Goal: Information Seeking & Learning: Find specific fact

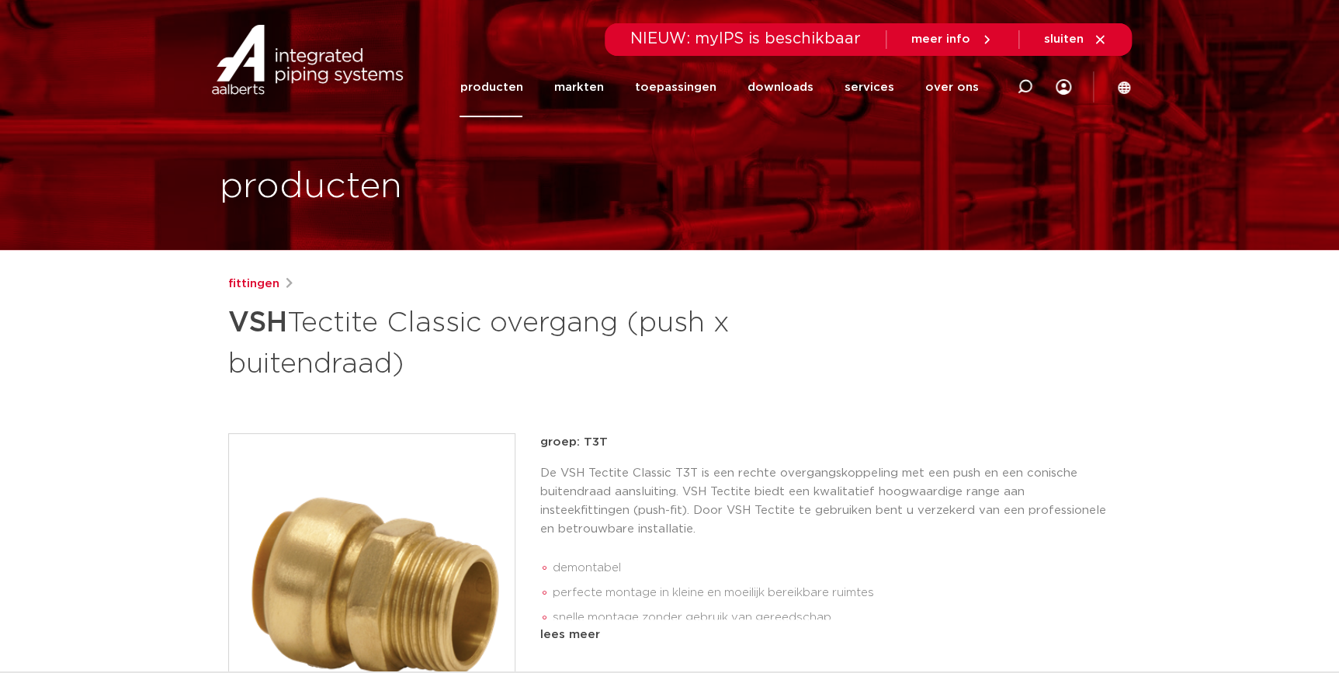
click at [509, 68] on link "producten" at bounding box center [491, 87] width 63 height 60
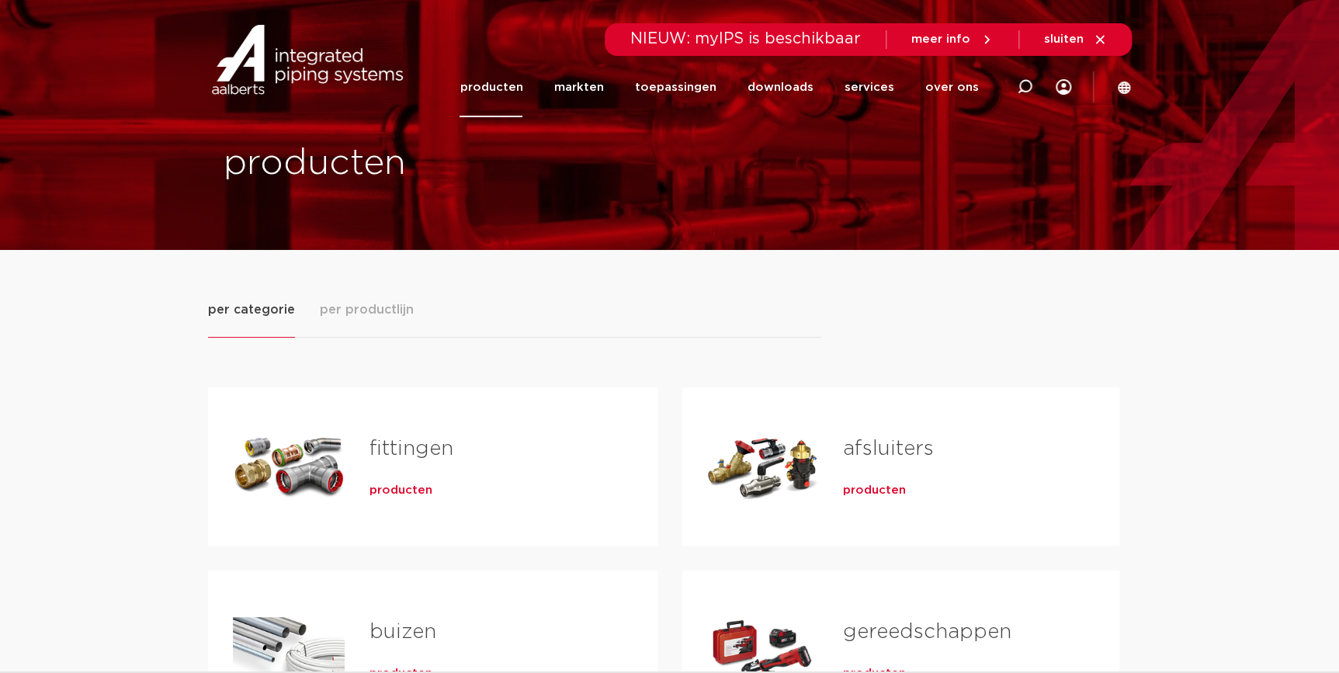
click at [422, 491] on span "producten" at bounding box center [401, 491] width 63 height 16
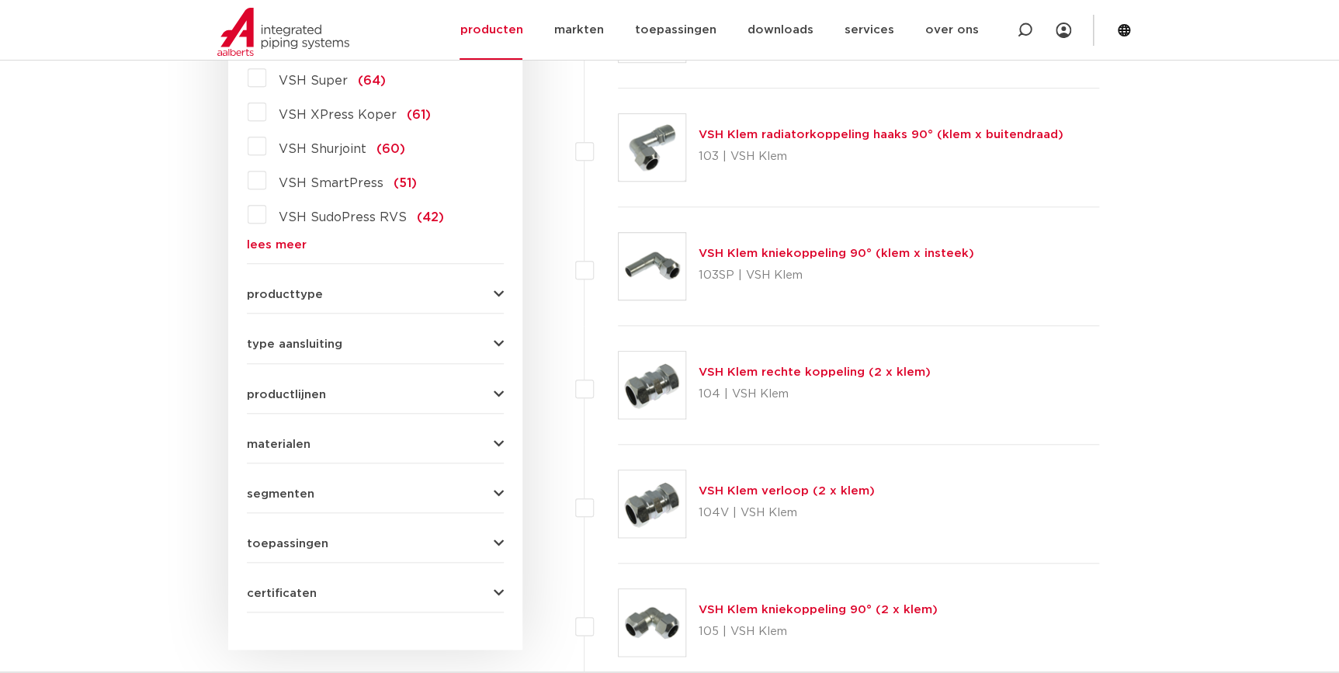
scroll to position [272, 0]
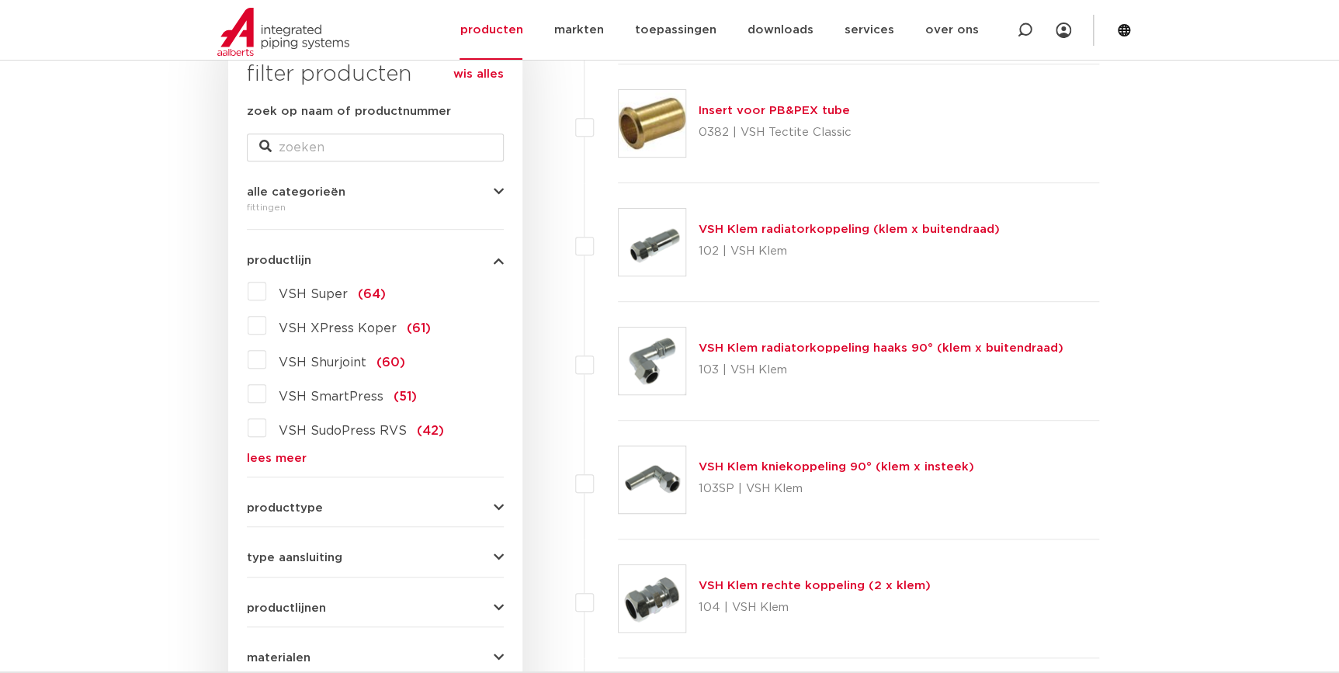
click at [278, 454] on link "lees meer" at bounding box center [375, 459] width 257 height 12
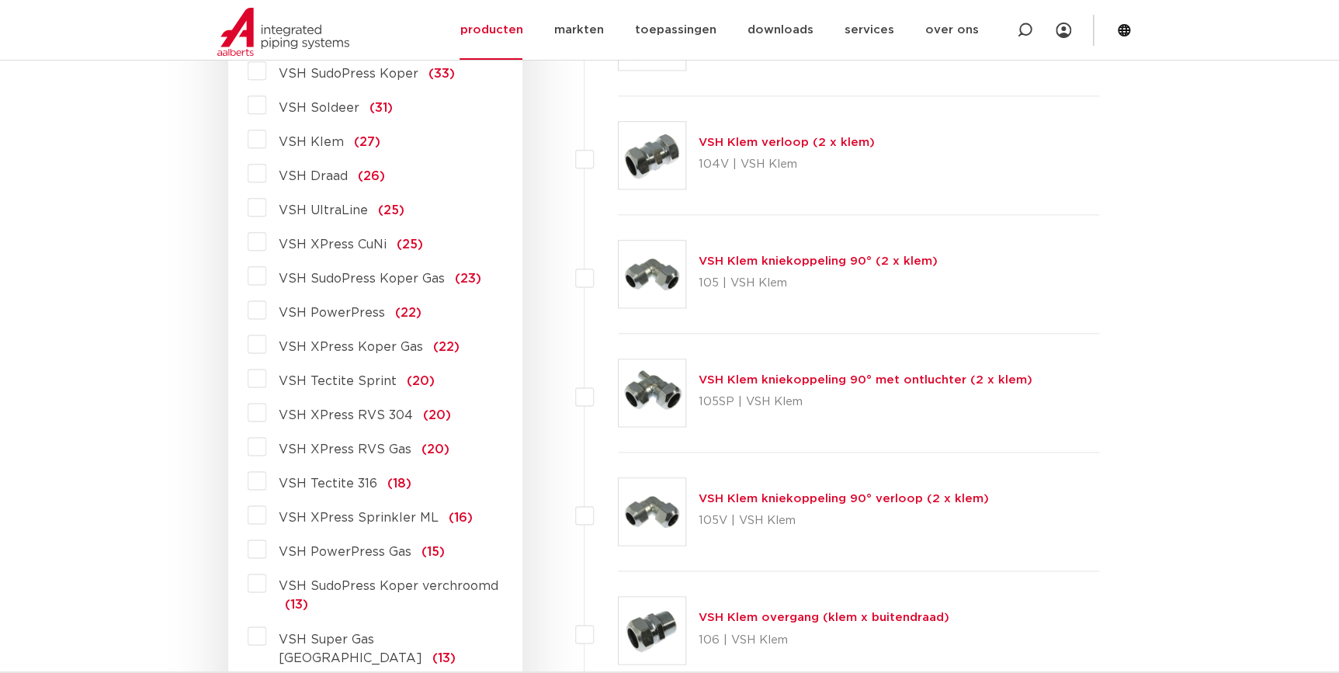
scroll to position [836, 0]
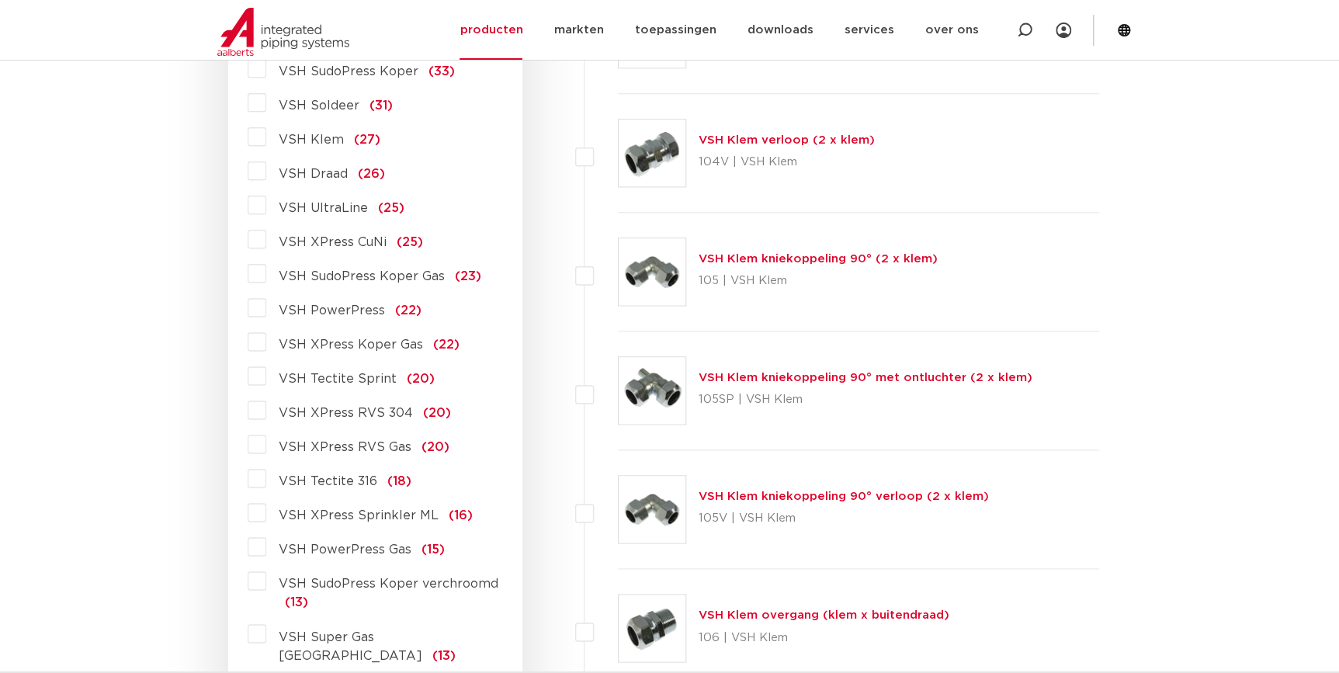
click at [349, 412] on span "VSH XPress RVS 304" at bounding box center [346, 413] width 134 height 12
click at [0, 0] on input "VSH XPress RVS 304 (20)" at bounding box center [0, 0] width 0 height 0
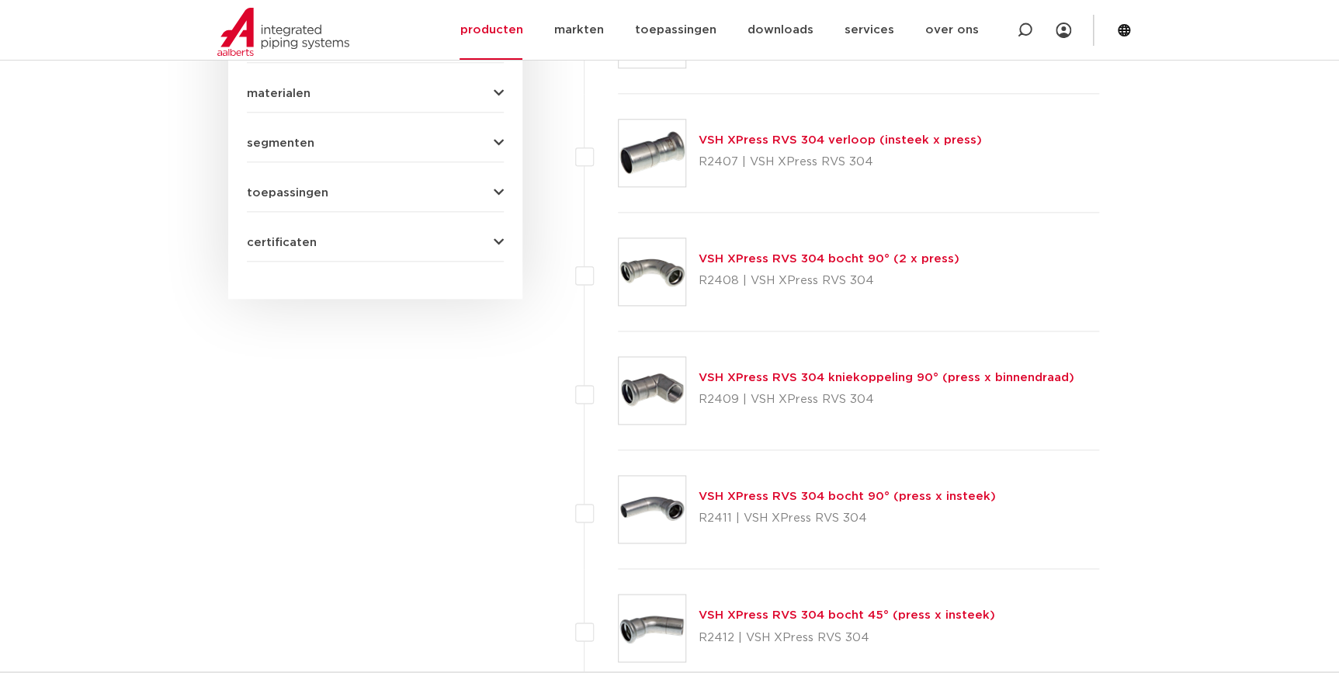
scroll to position [554, 0]
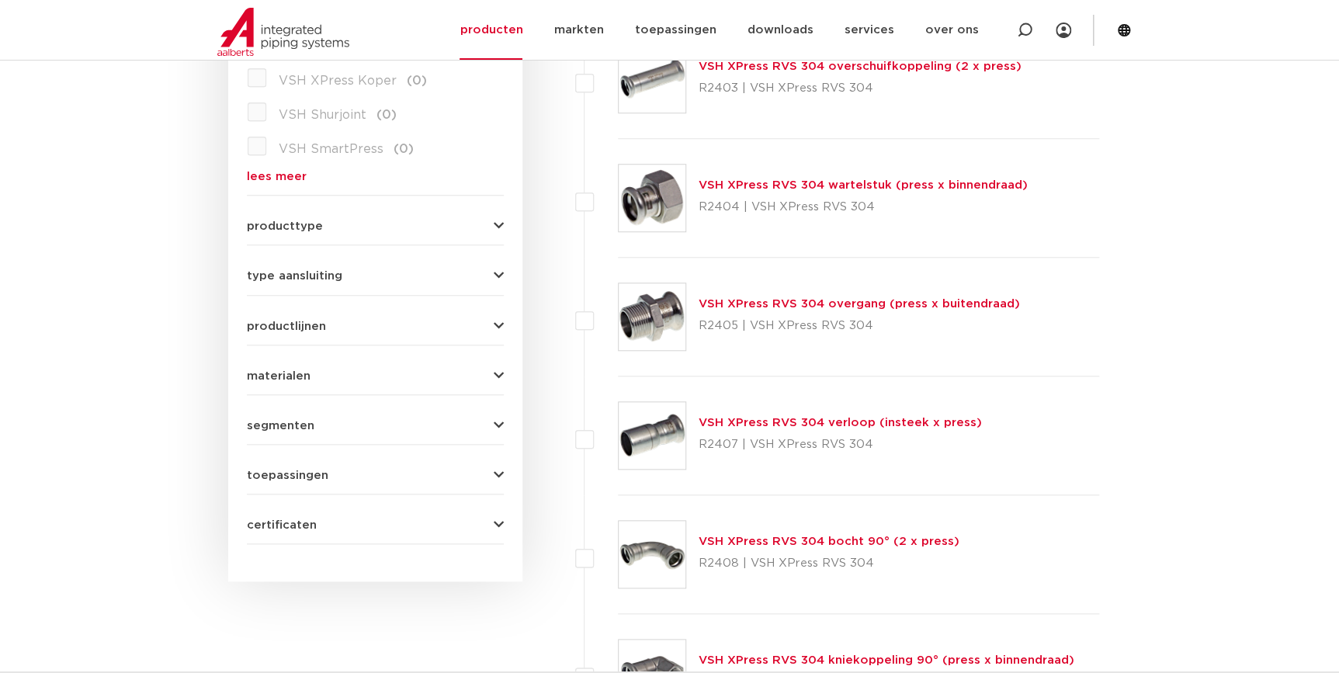
click at [749, 299] on link "VSH XPress RVS 304 overgang (press x buitendraad)" at bounding box center [859, 304] width 321 height 12
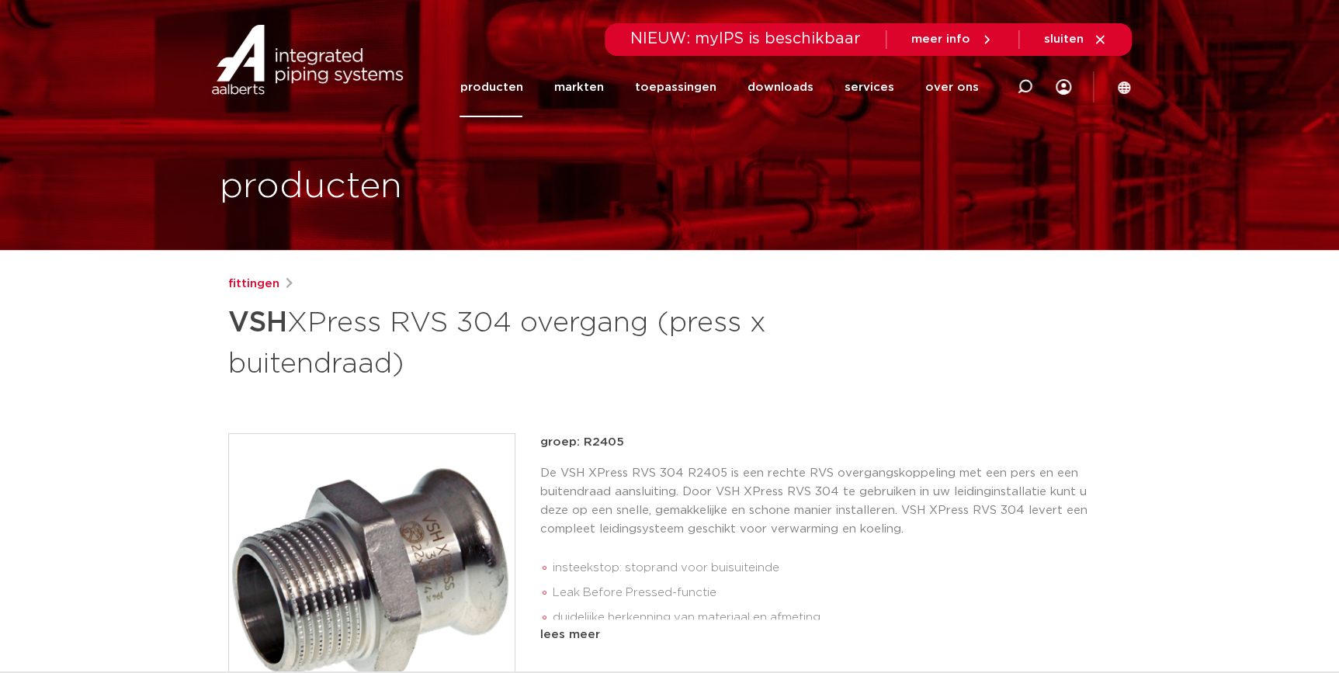
click at [426, 586] on img at bounding box center [372, 577] width 286 height 286
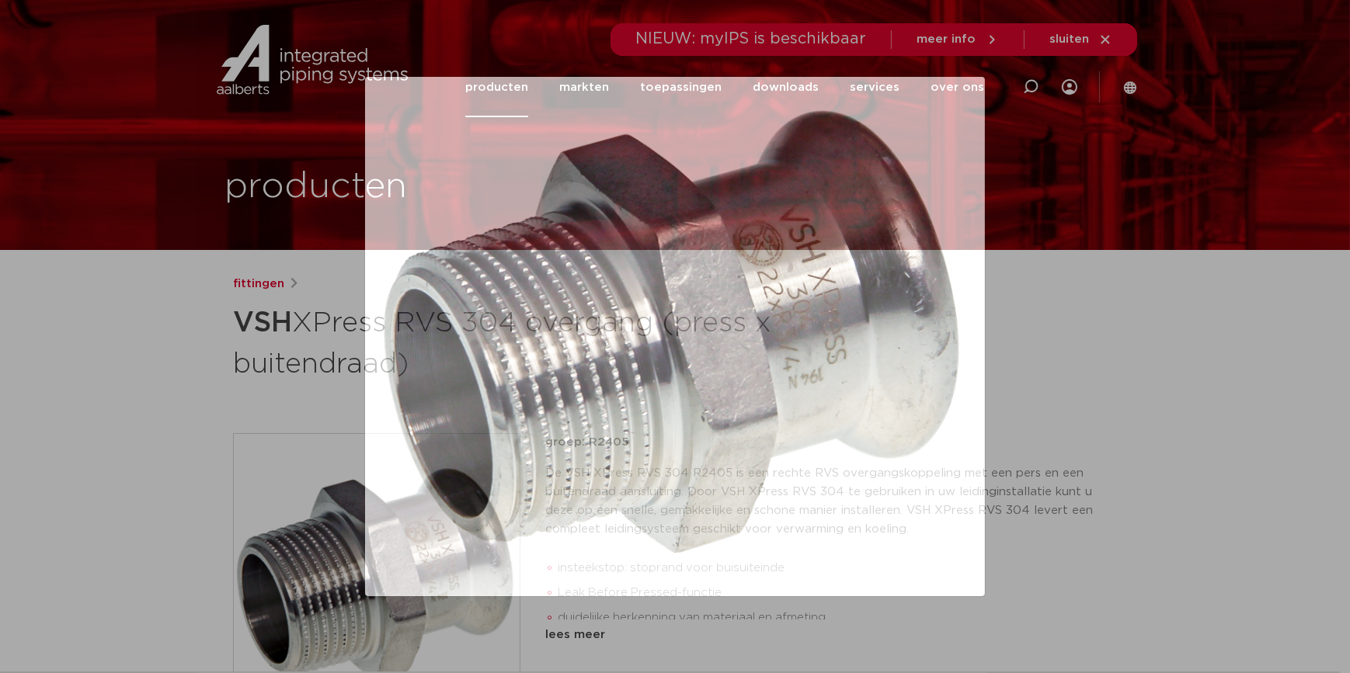
click at [1252, 151] on div at bounding box center [675, 336] width 1350 height 673
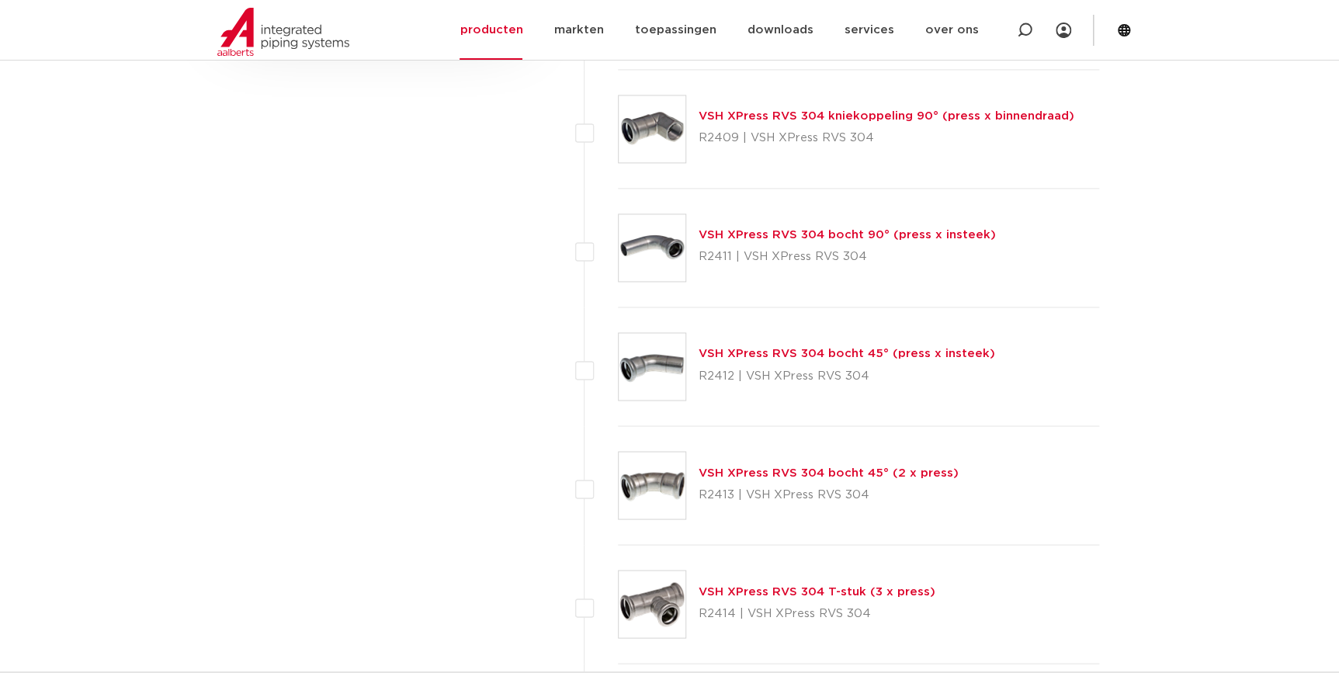
scroll to position [1118, 0]
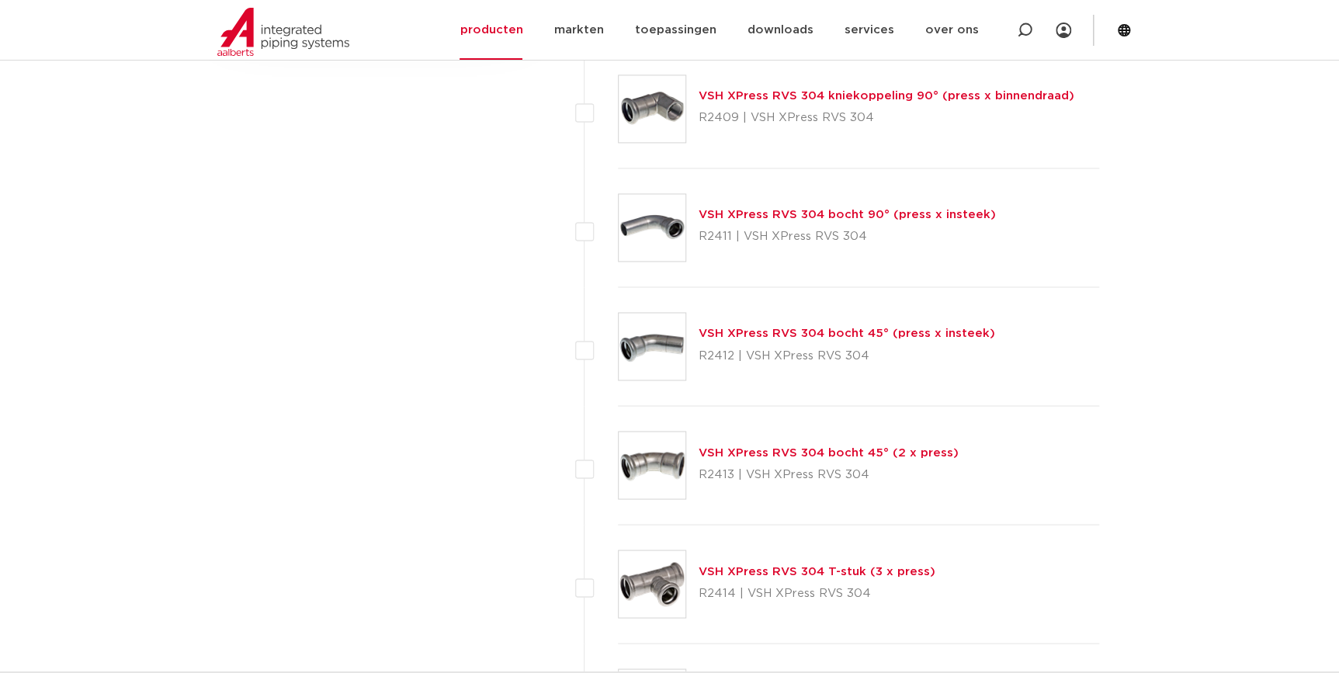
click at [762, 565] on link "VSH XPress RVS 304 T-stuk (3 x press)" at bounding box center [817, 571] width 237 height 12
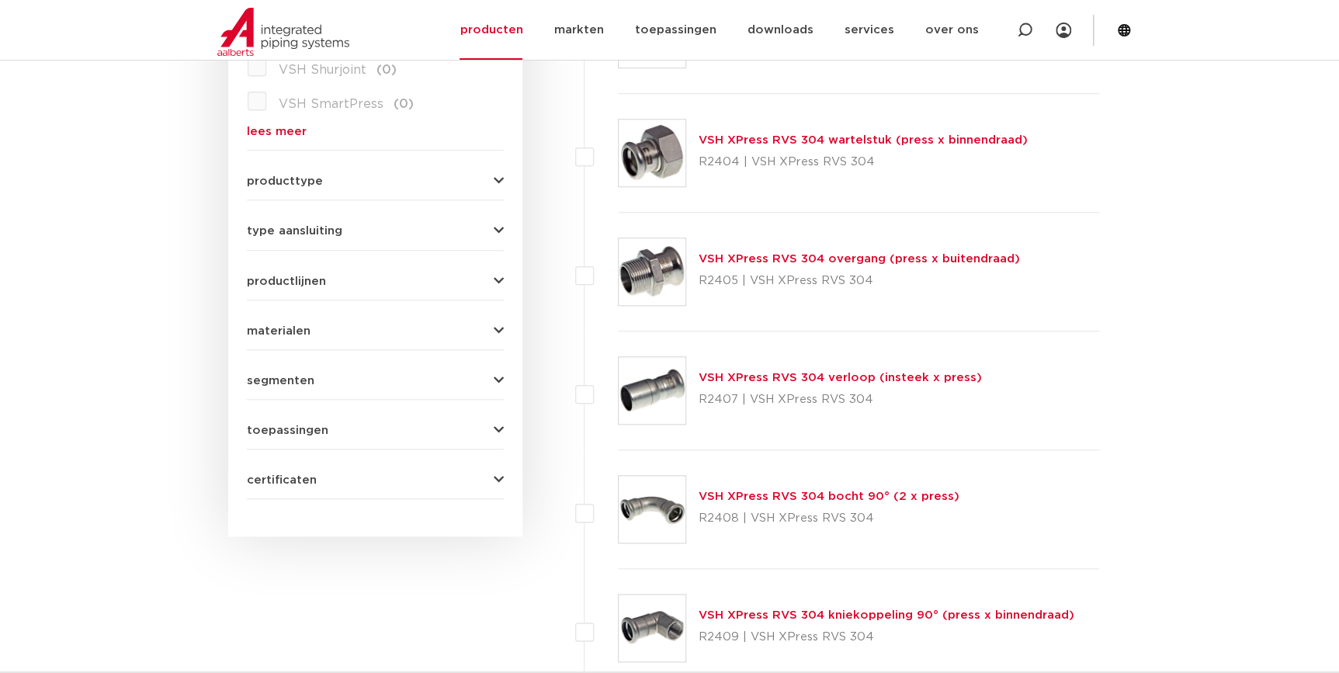
scroll to position [624, 0]
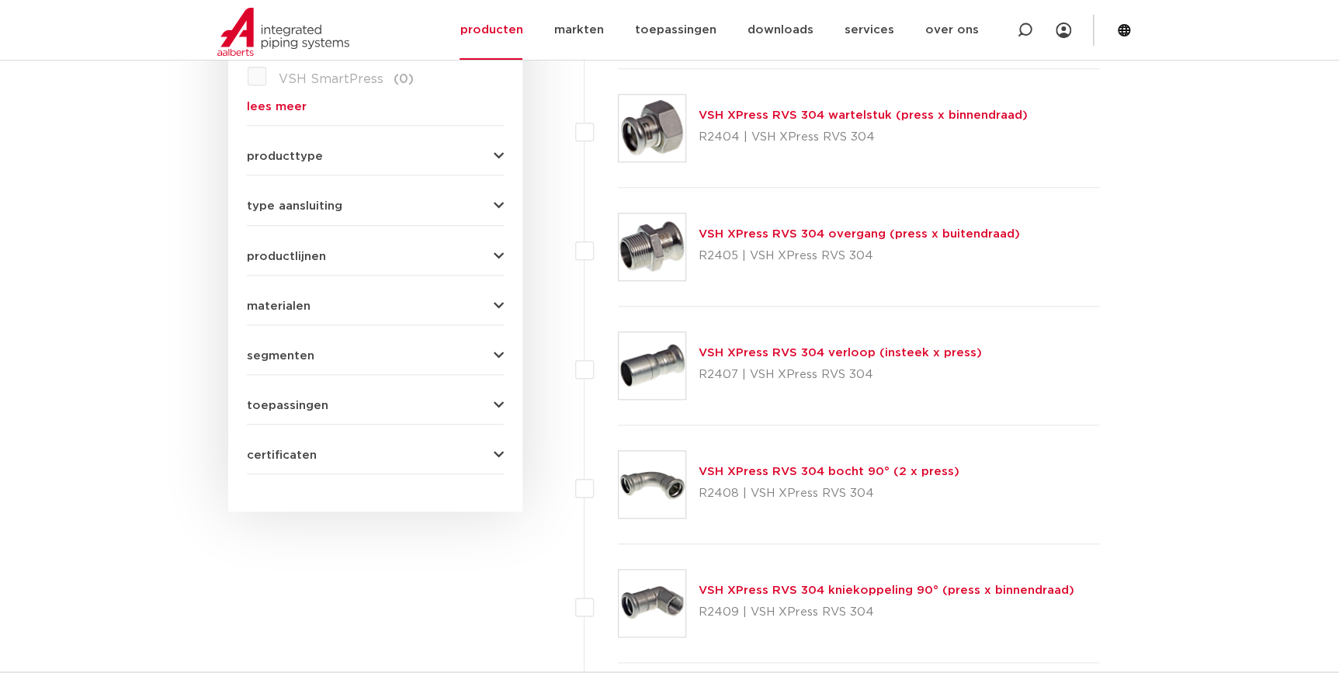
click at [752, 467] on link "VSH XPress RVS 304 bocht 90° (2 x press)" at bounding box center [829, 472] width 261 height 12
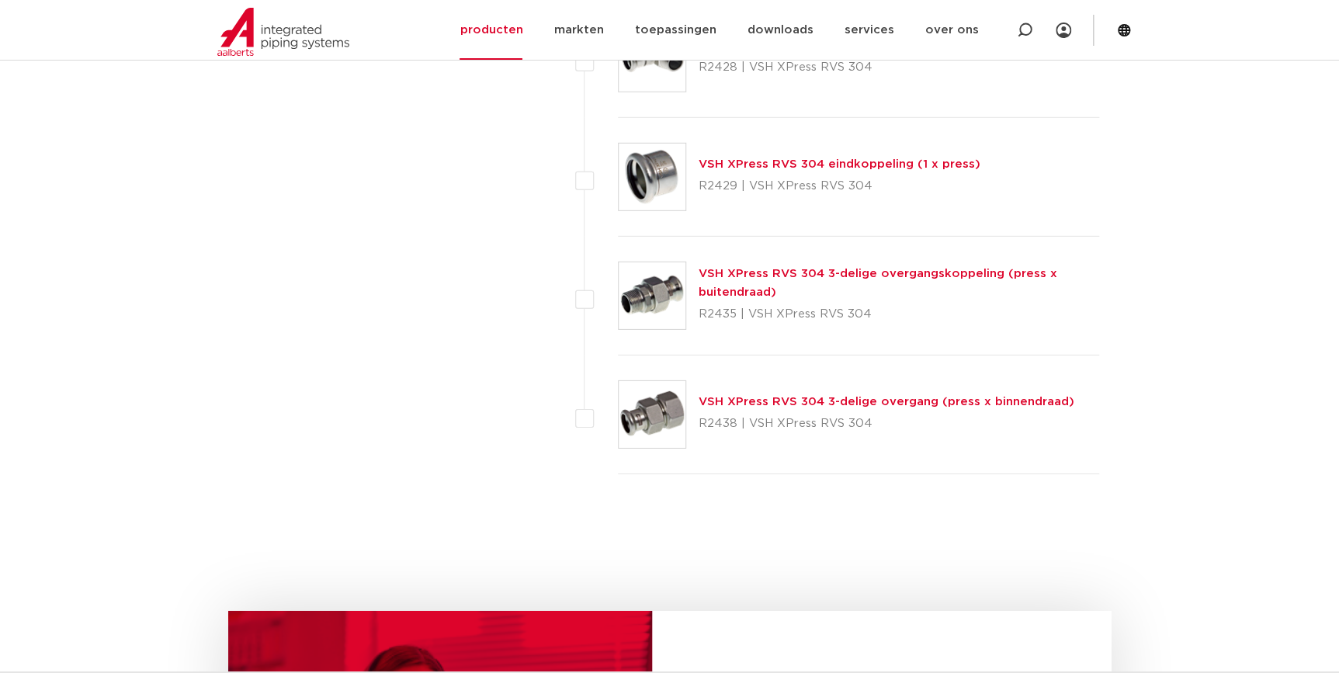
scroll to position [2246, 0]
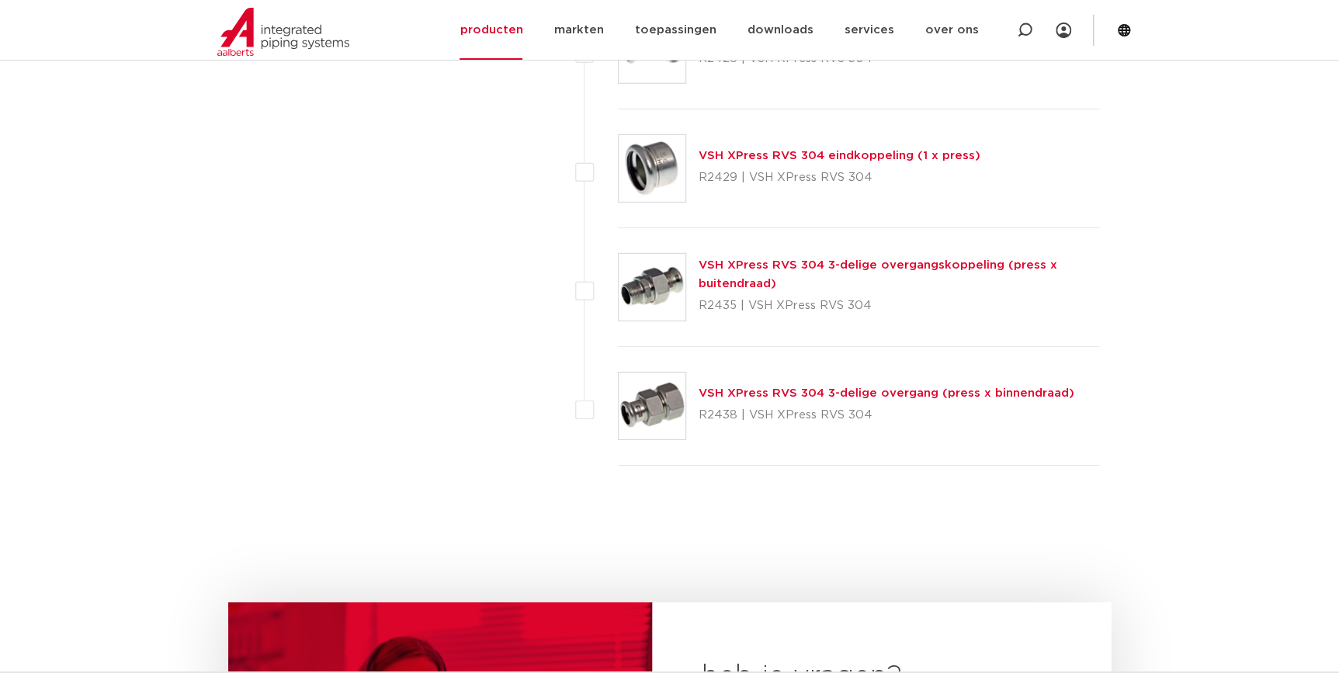
click at [771, 150] on link "VSH XPress RVS 304 eindkoppeling (1 x press)" at bounding box center [840, 156] width 282 height 12
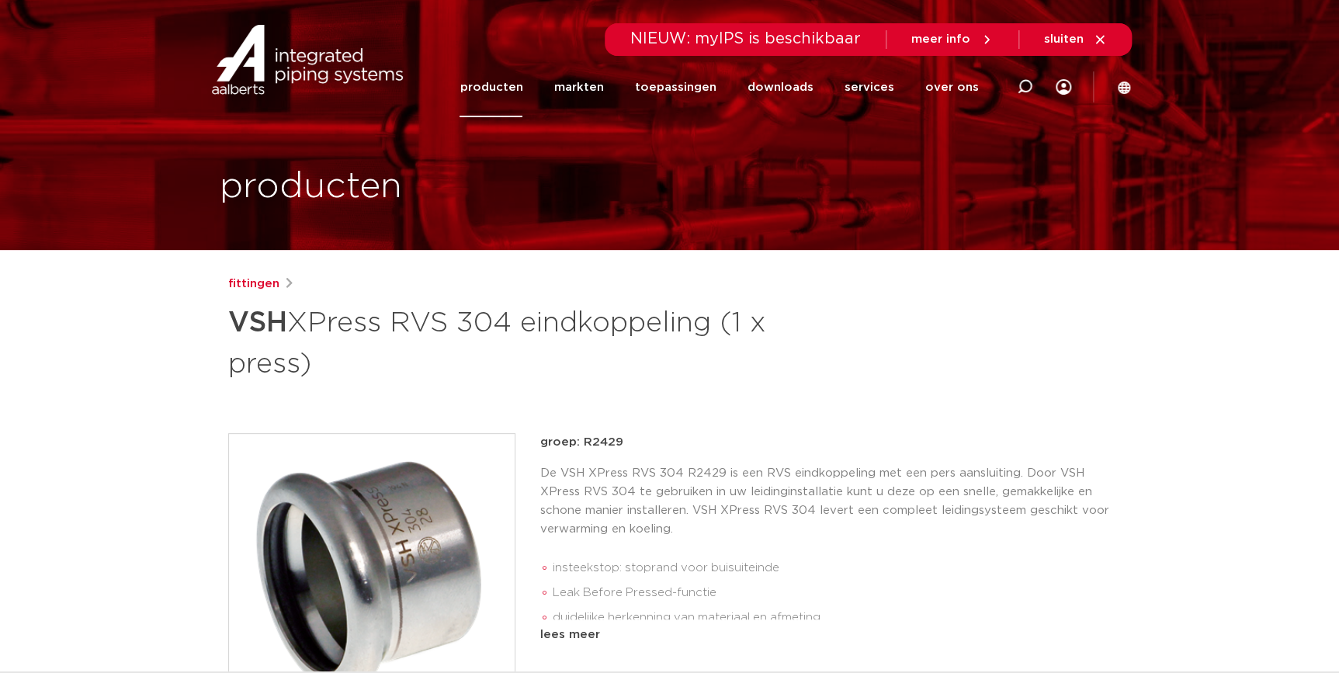
click at [819, 356] on div "fittingen VSH XPress RVS 304 eindkoppeling (1 x press)" at bounding box center [670, 329] width 884 height 109
drag, startPoint x: 622, startPoint y: 442, endPoint x: 540, endPoint y: 450, distance: 82.8
click at [540, 450] on p "groep: R2429" at bounding box center [826, 442] width 572 height 19
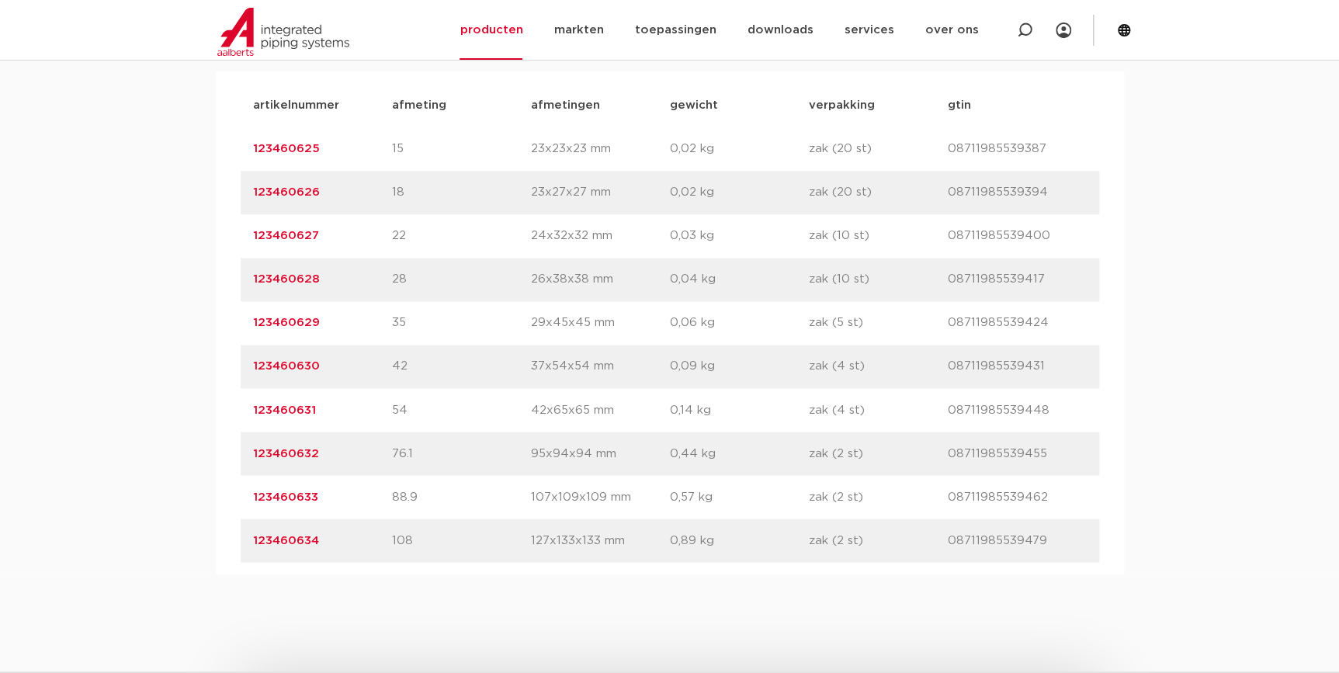
scroll to position [845, 0]
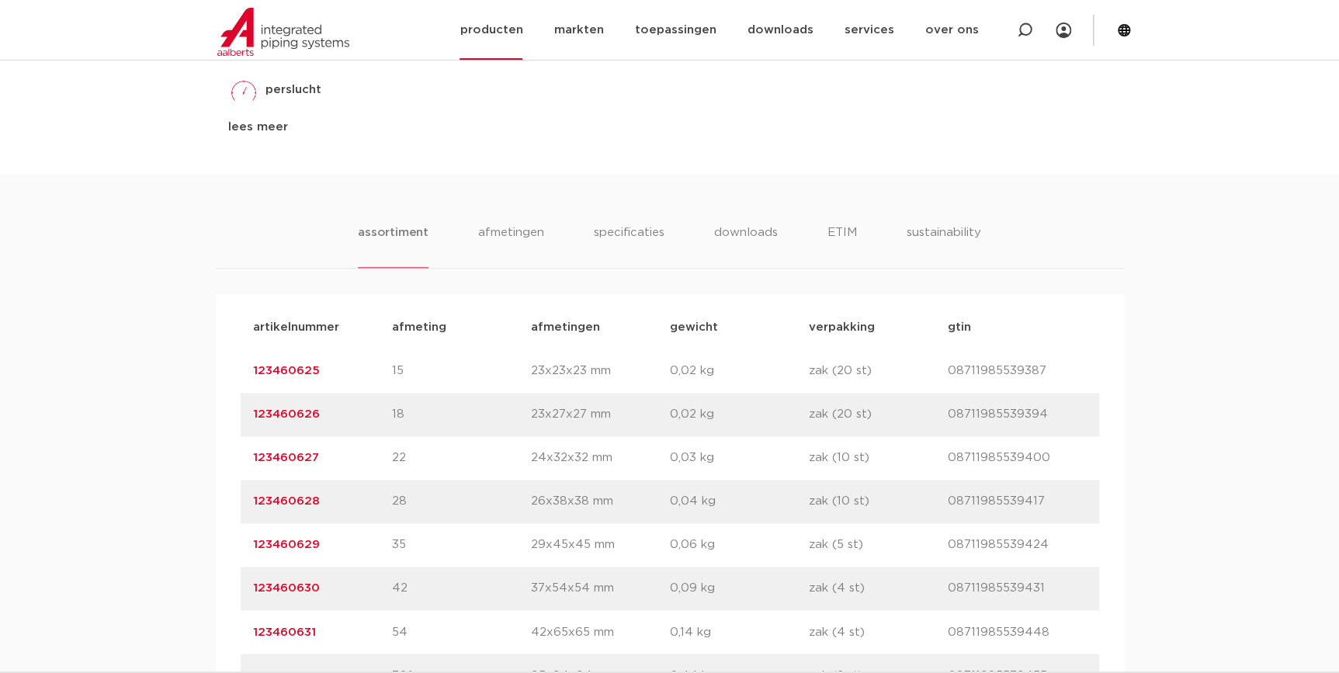
click at [497, 35] on link "producten" at bounding box center [491, 30] width 63 height 60
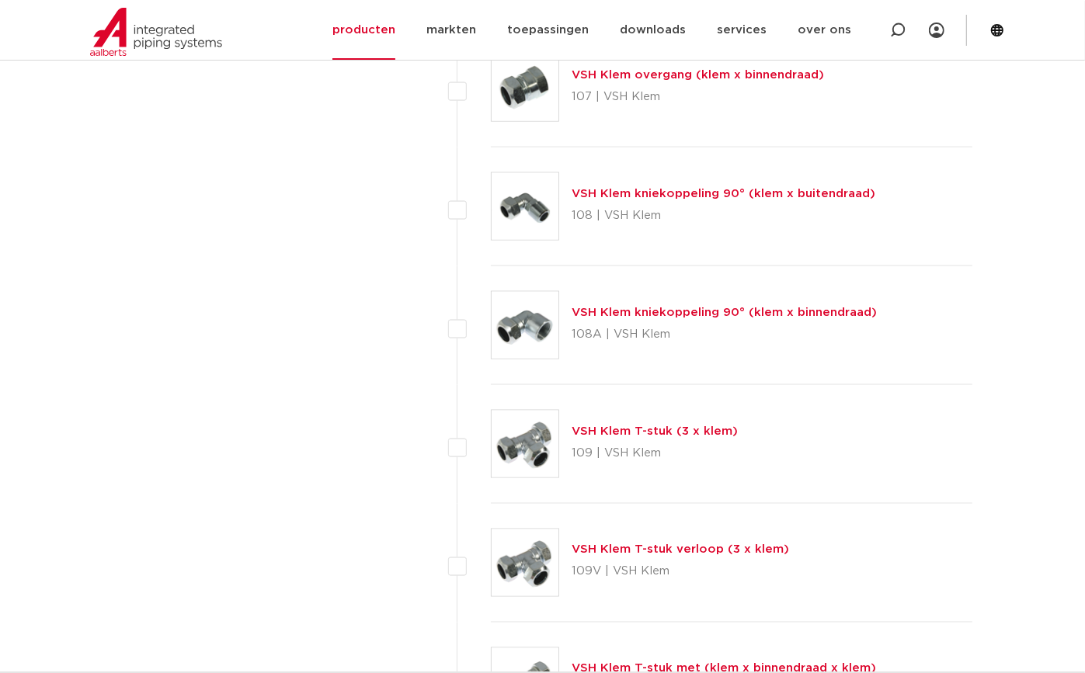
scroll to position [1177, 0]
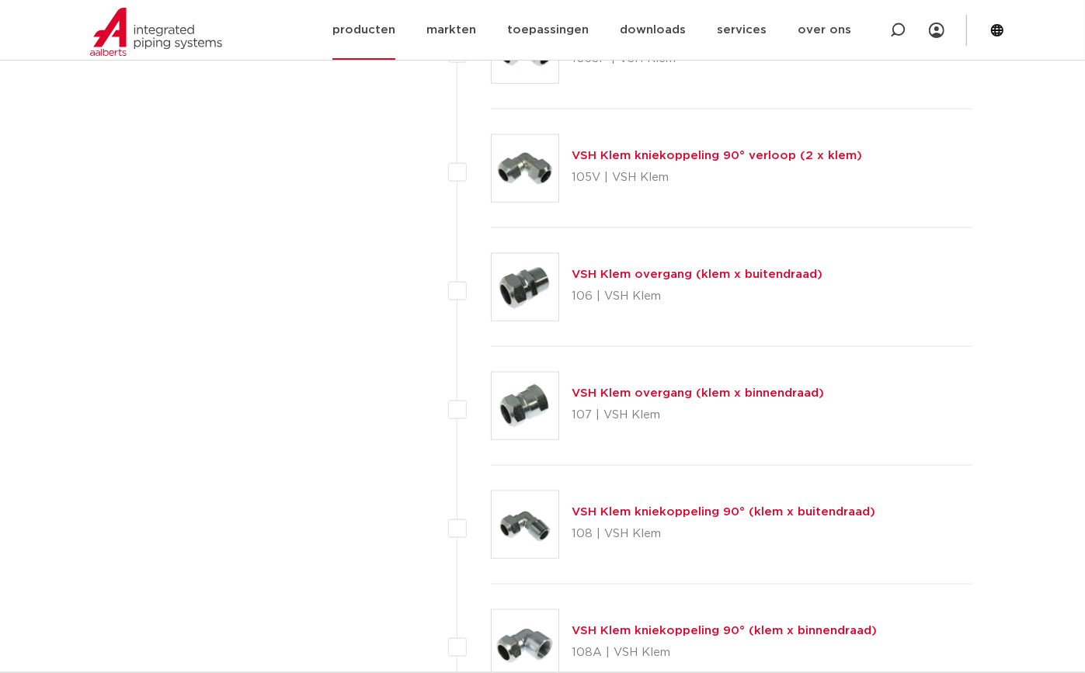
click at [387, 30] on link "producten" at bounding box center [363, 30] width 63 height 60
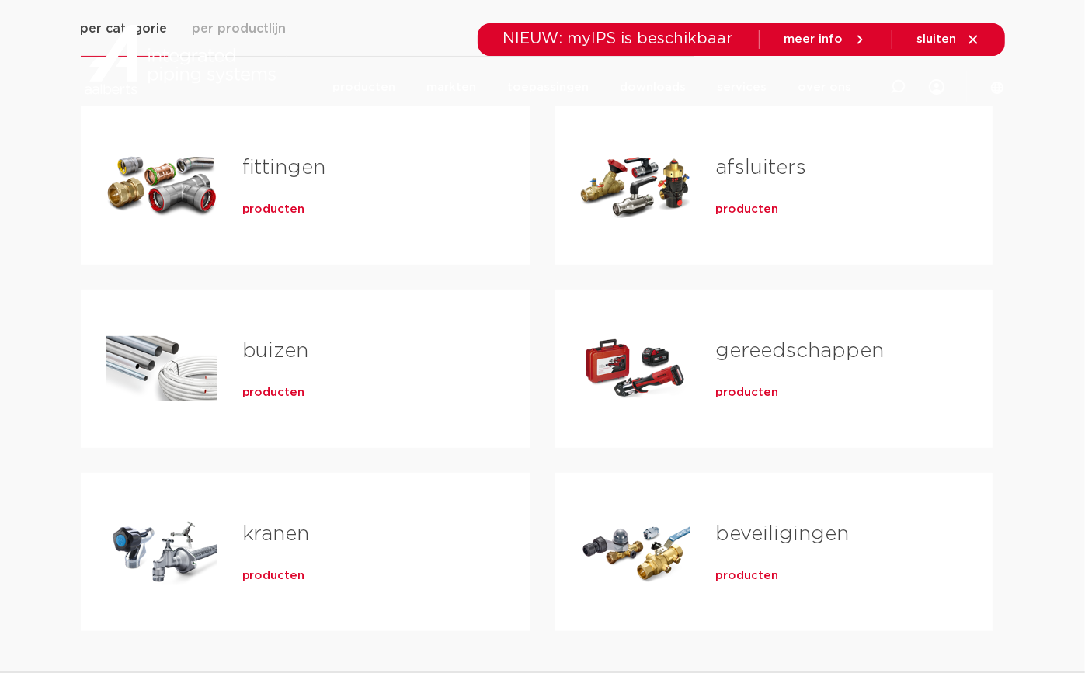
scroll to position [353, 0]
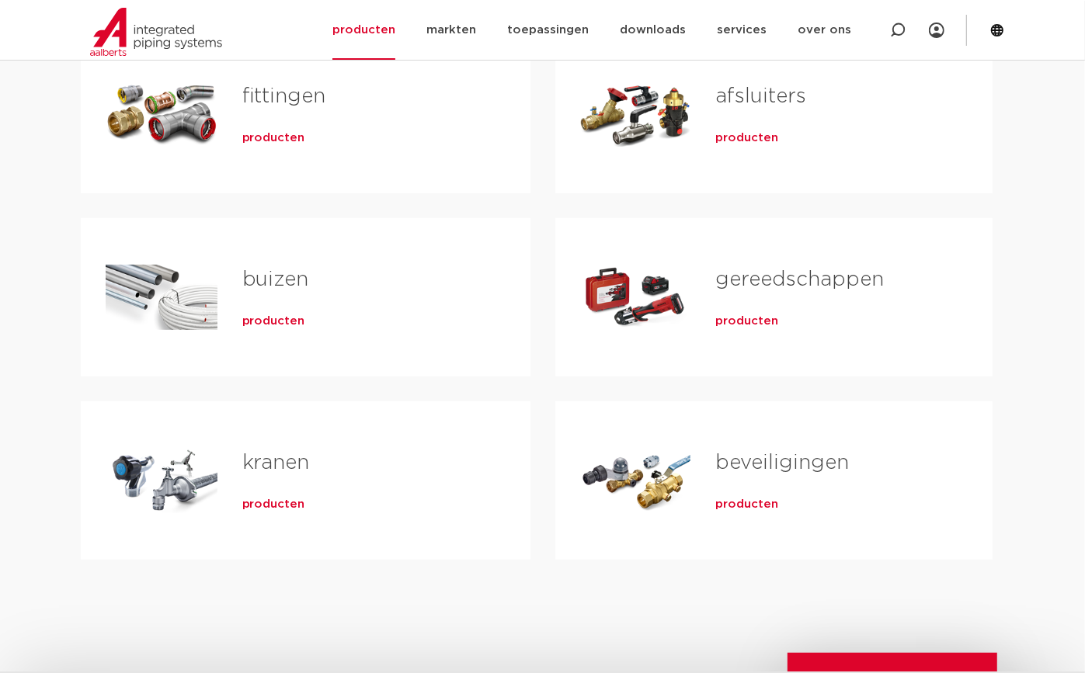
click at [259, 321] on span "producten" at bounding box center [273, 322] width 63 height 16
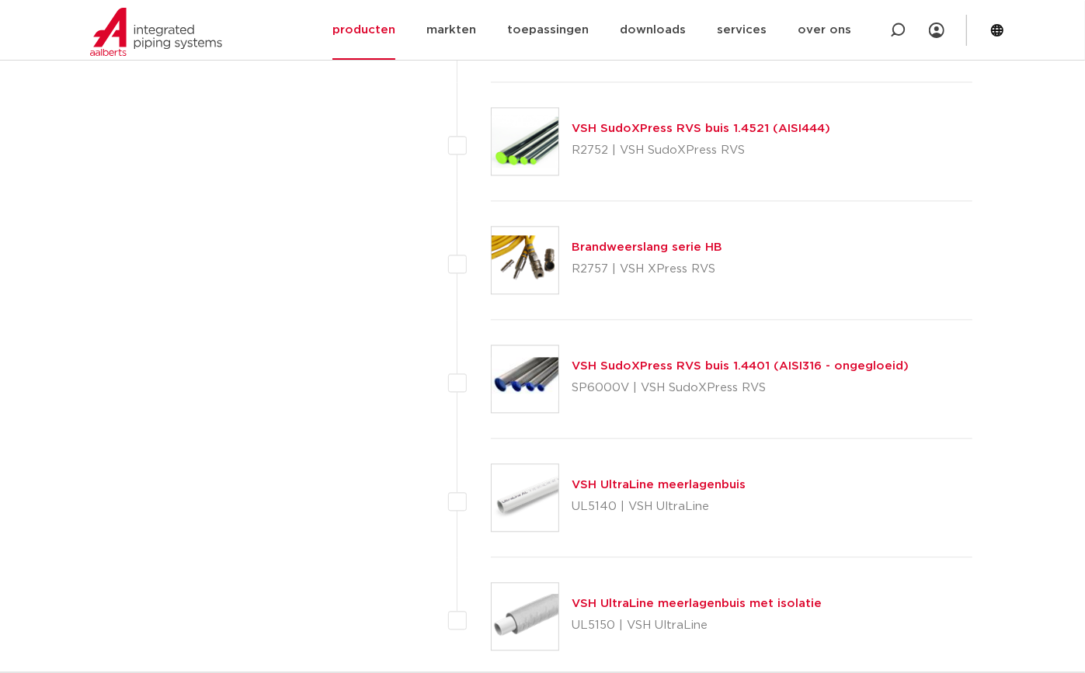
scroll to position [2166, 0]
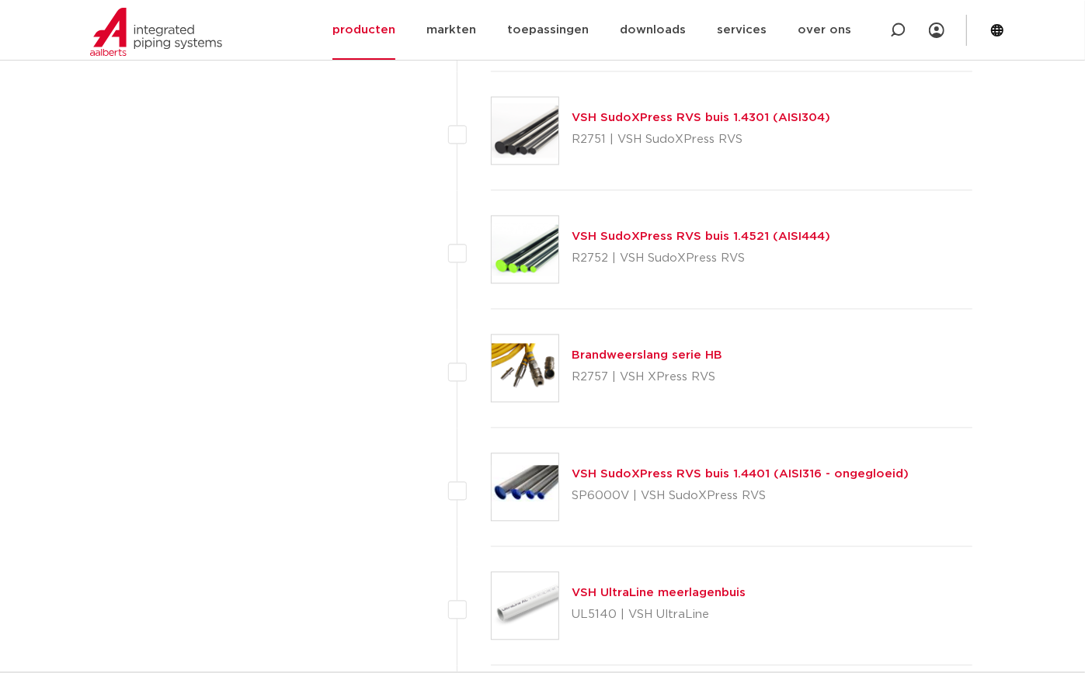
click at [705, 112] on link "VSH SudoXPress RVS buis 1.4301 (AISI304)" at bounding box center [701, 118] width 259 height 12
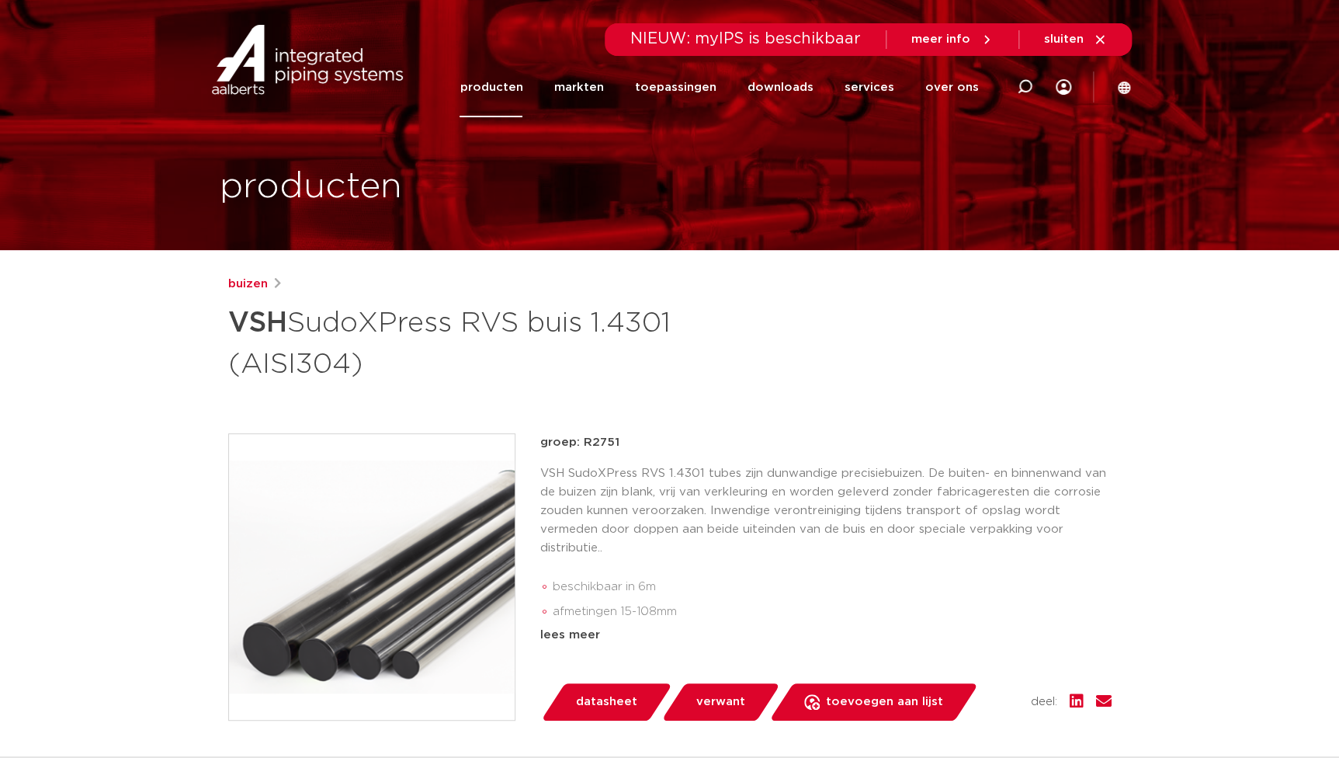
click at [938, 346] on div "buizen VSH SudoXPress RVS buis 1.4301 (AISI304)" at bounding box center [670, 329] width 884 height 109
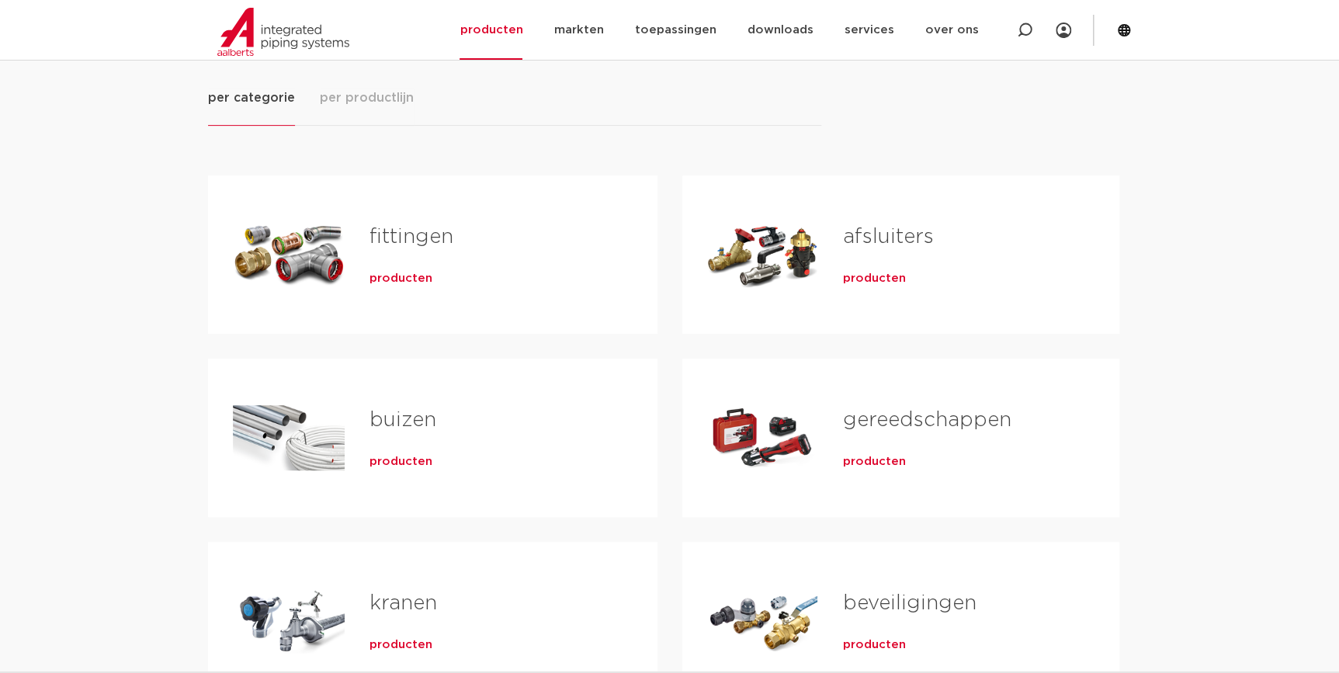
scroll to position [211, 0]
click at [391, 278] on span "producten" at bounding box center [401, 280] width 63 height 16
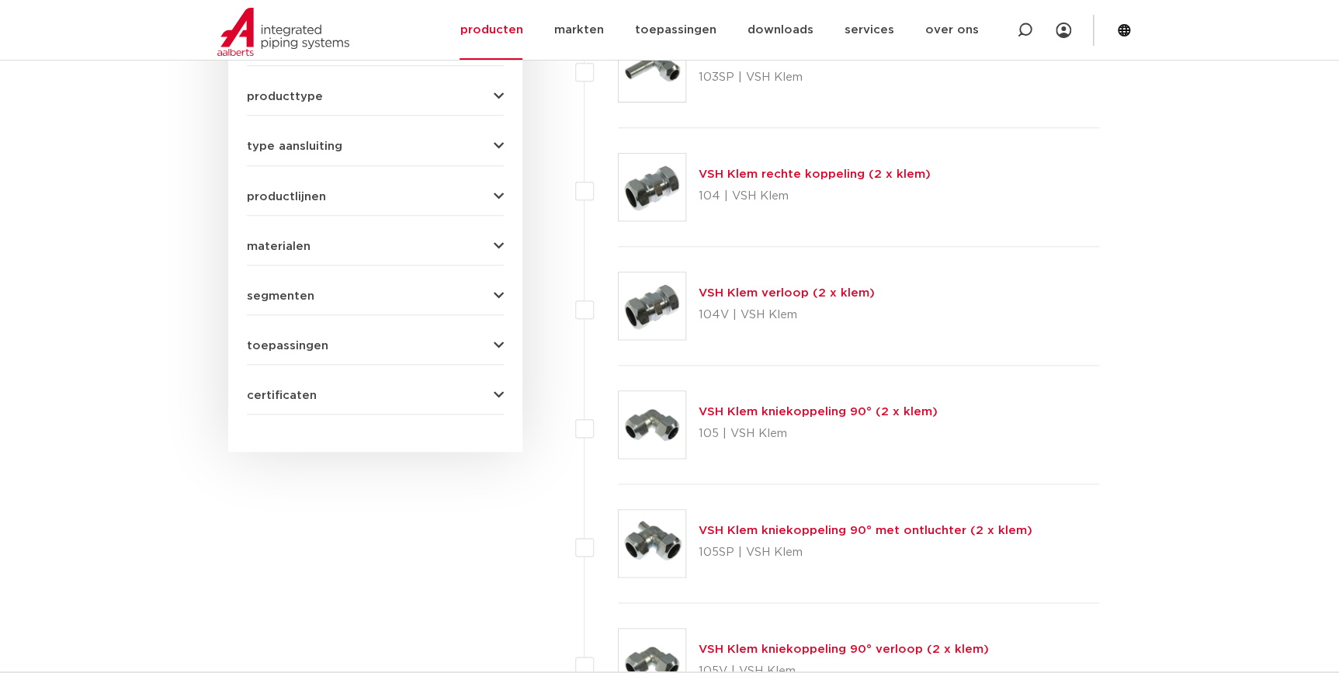
scroll to position [401, 0]
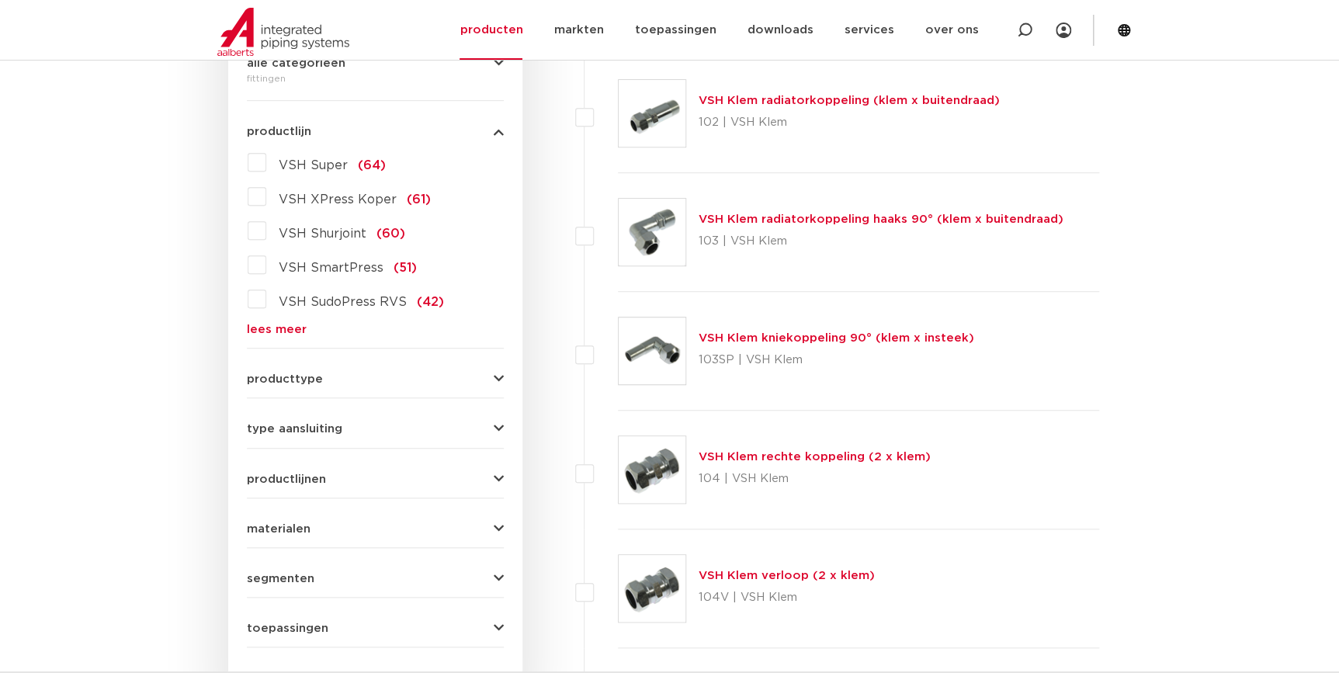
click at [267, 335] on link "lees meer" at bounding box center [375, 330] width 257 height 12
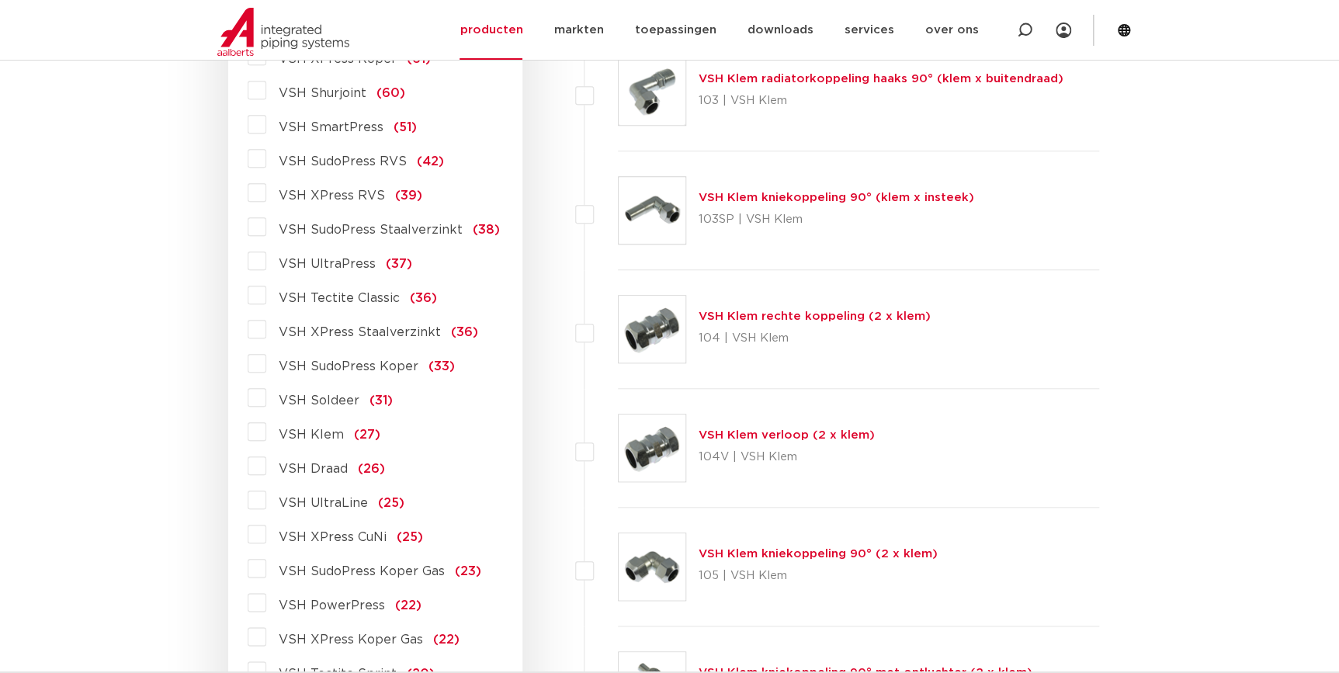
scroll to position [753, 0]
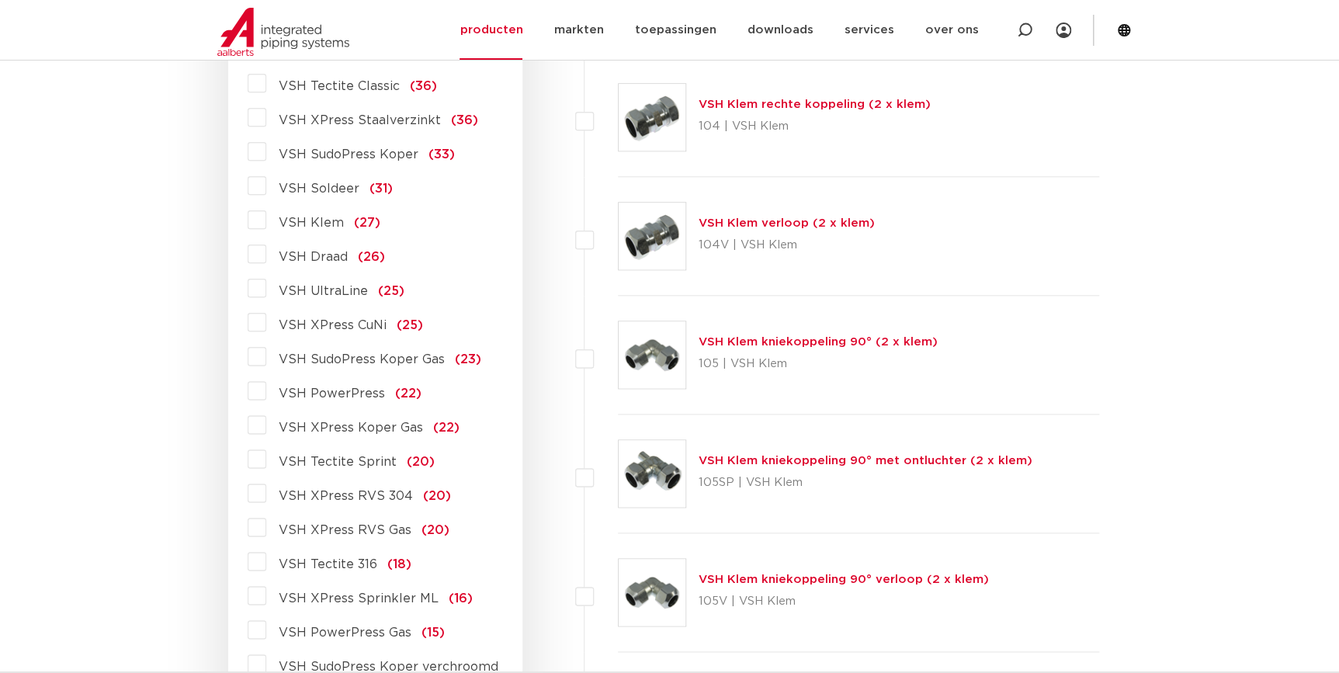
click at [366, 503] on label "VSH XPress RVS 304 (20)" at bounding box center [358, 493] width 185 height 25
click at [0, 0] on input "VSH XPress RVS 304 (20)" at bounding box center [0, 0] width 0 height 0
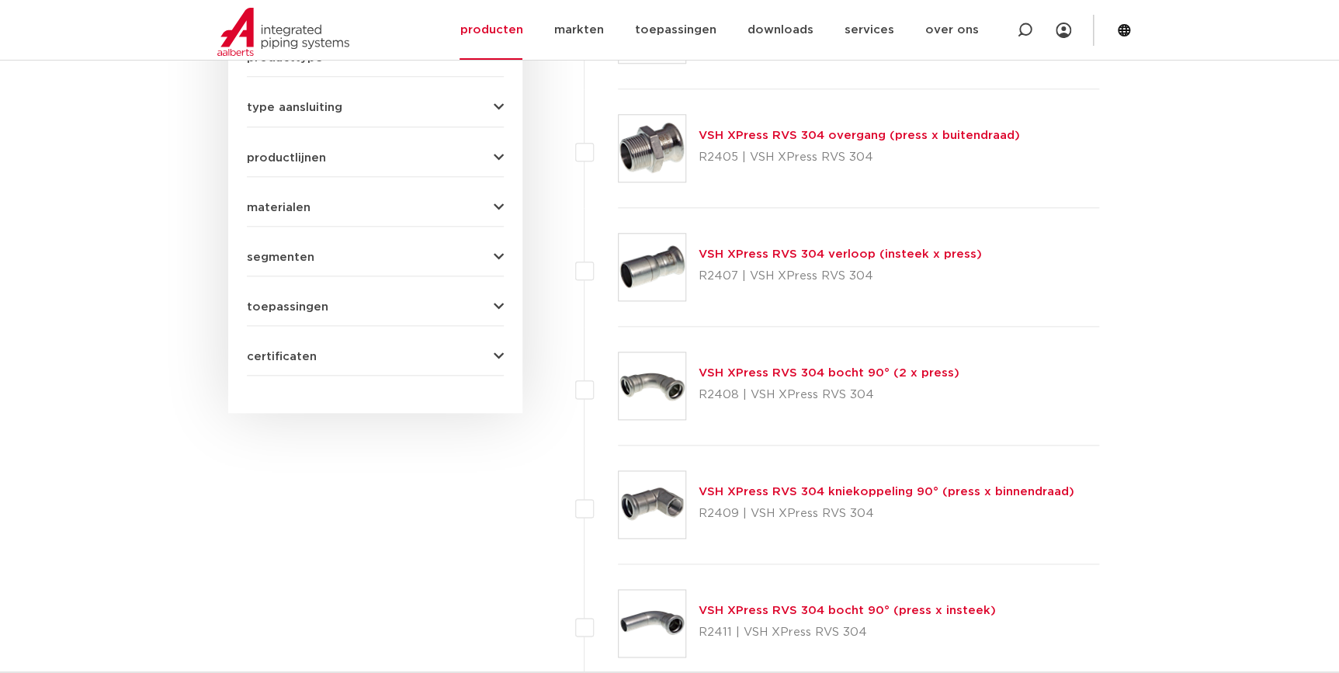
scroll to position [753, 0]
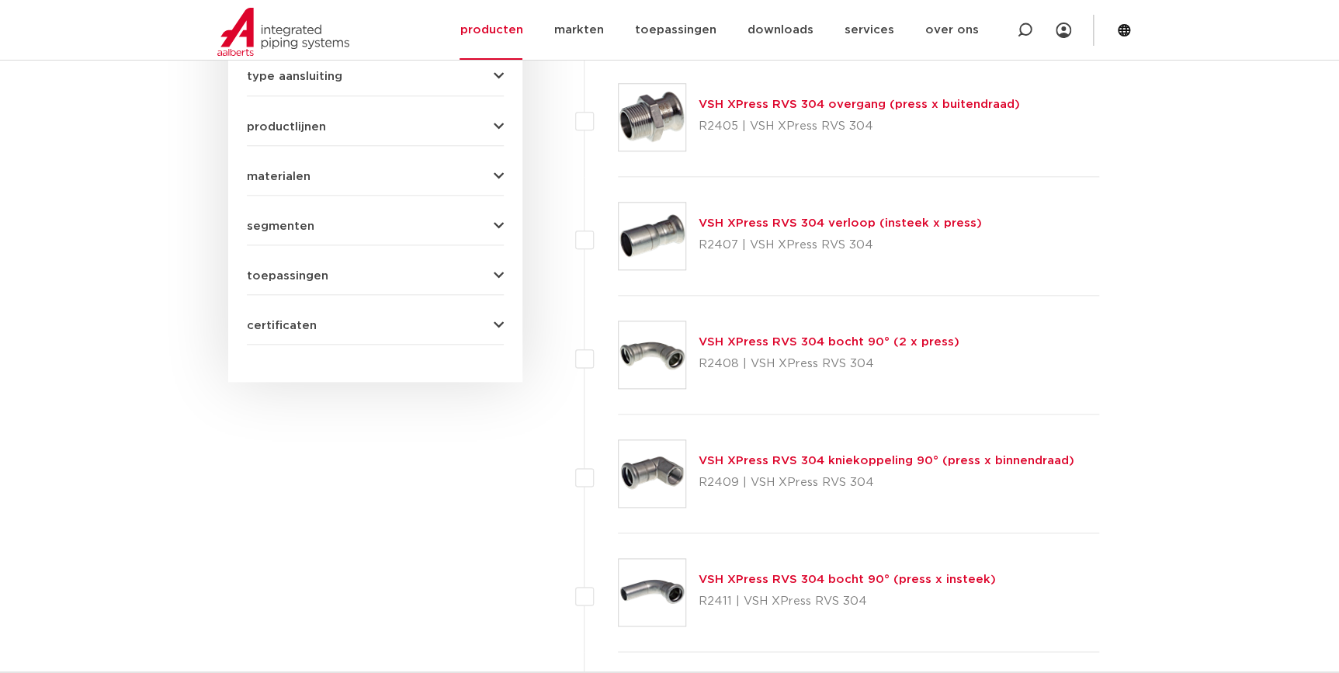
click at [791, 332] on div "VSH XPress RVS 304 bocht 90° (2 x press) R2408 | VSH XPress RVS 304" at bounding box center [859, 355] width 482 height 119
click at [791, 337] on link "VSH XPress RVS 304 bocht 90° (2 x press)" at bounding box center [829, 342] width 261 height 12
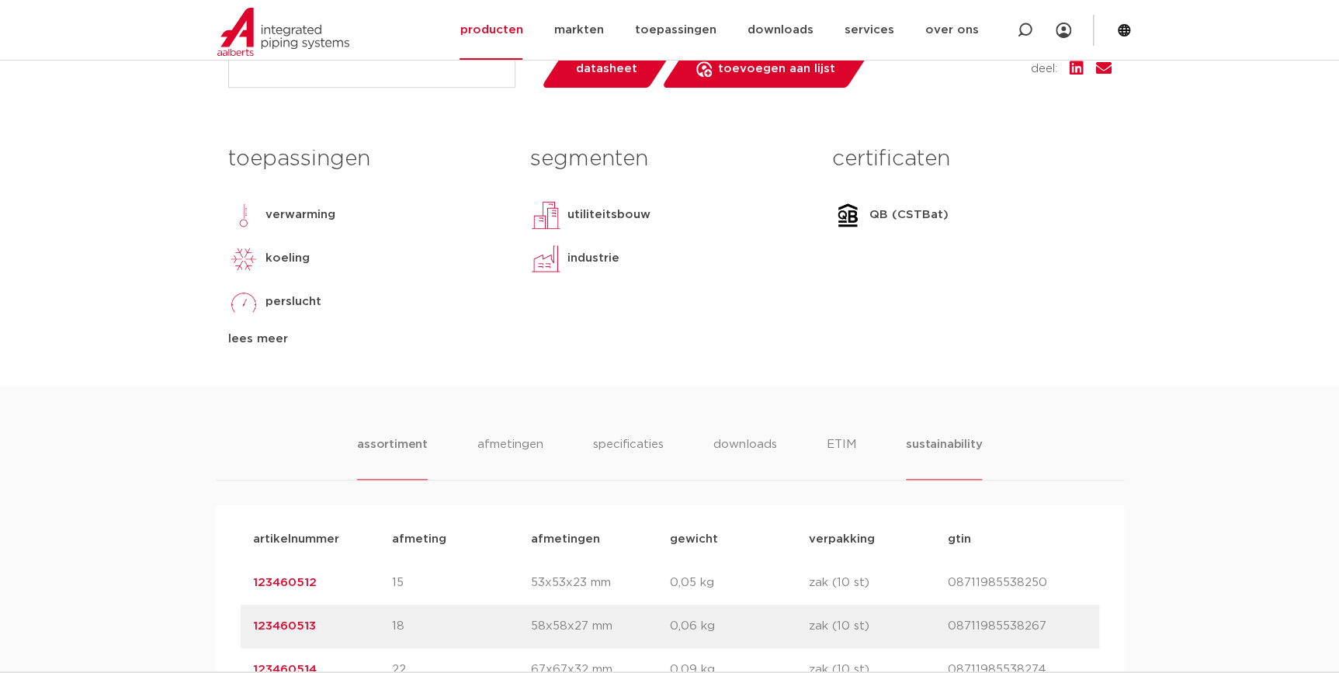
click at [960, 440] on li "sustainability" at bounding box center [944, 458] width 76 height 44
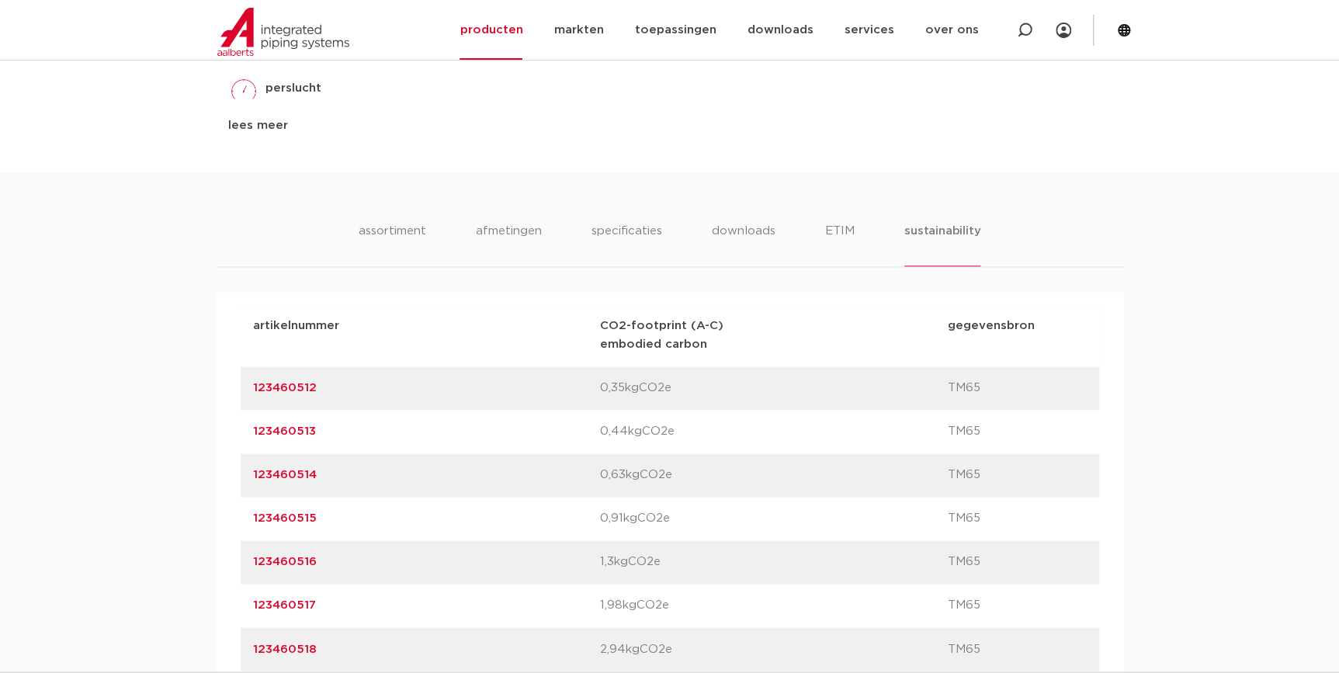
scroll to position [845, 0]
click at [828, 234] on li "ETIM" at bounding box center [840, 246] width 28 height 44
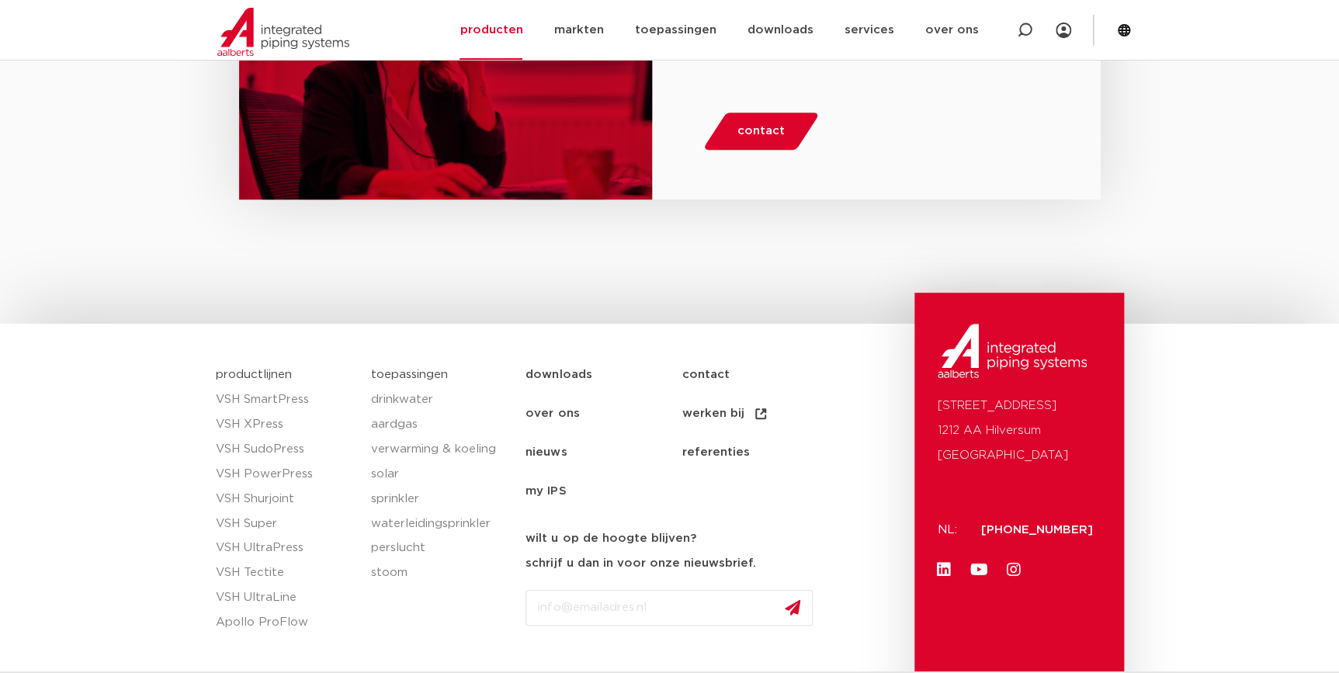
scroll to position [3382, 0]
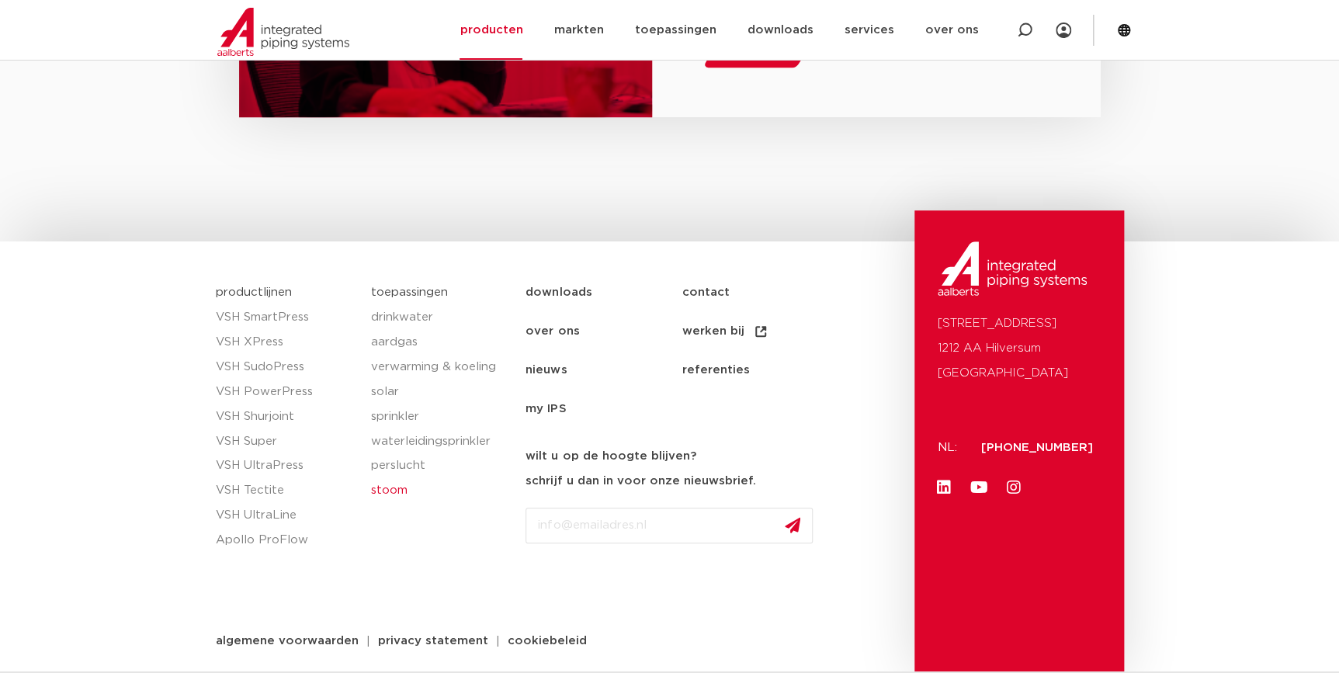
click at [392, 491] on link "stoom" at bounding box center [440, 490] width 140 height 25
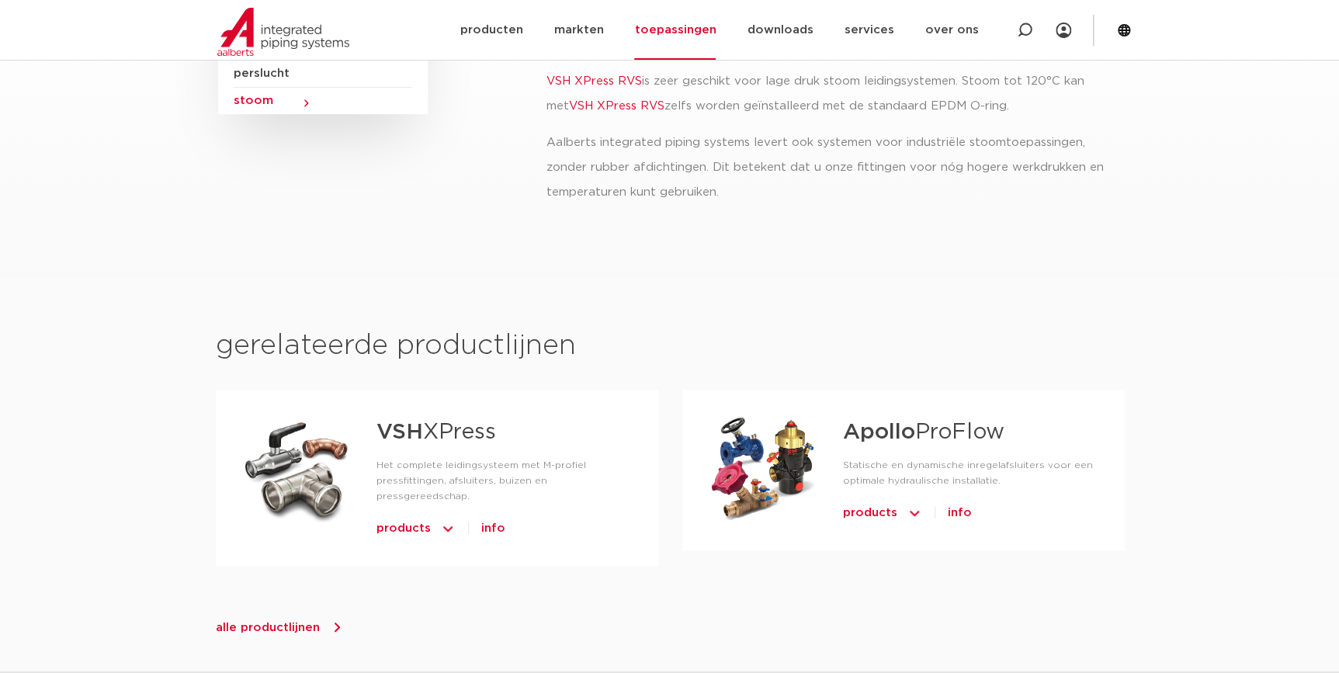
scroll to position [70, 0]
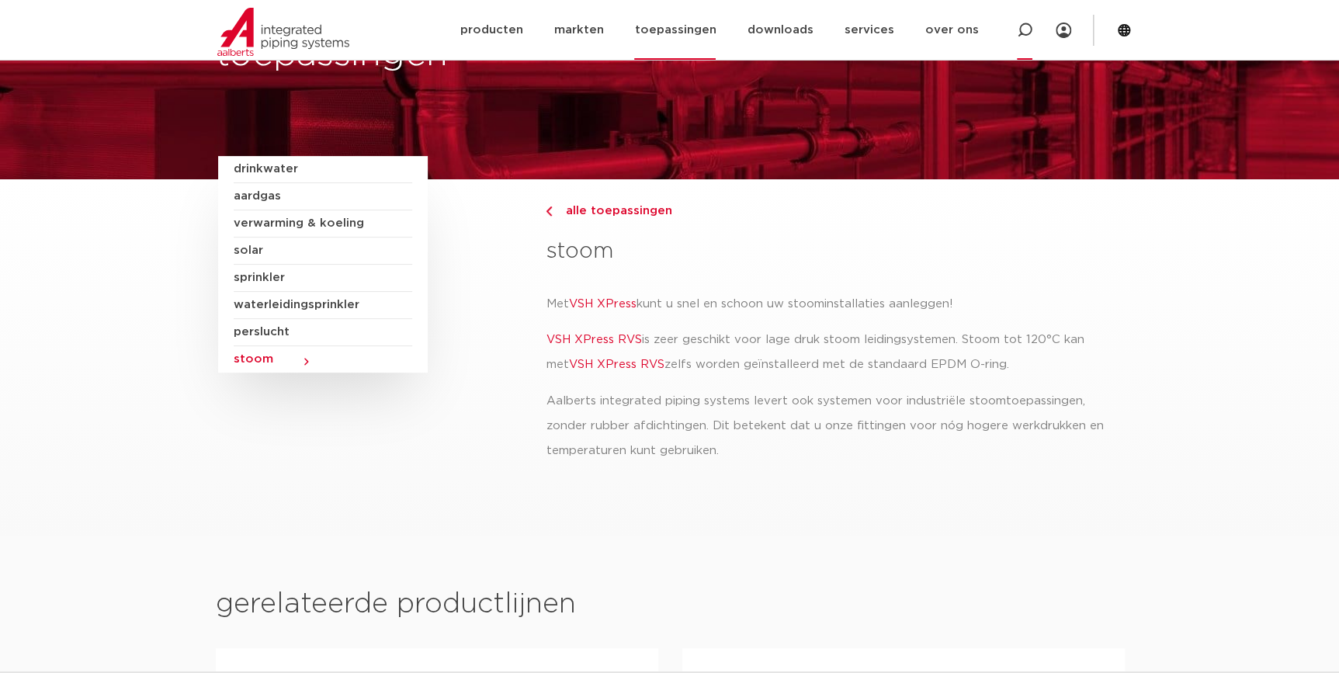
click at [1023, 21] on div at bounding box center [1025, 30] width 16 height 60
type input "o ring"
click button "Zoeken" at bounding box center [0, 0] width 0 height 0
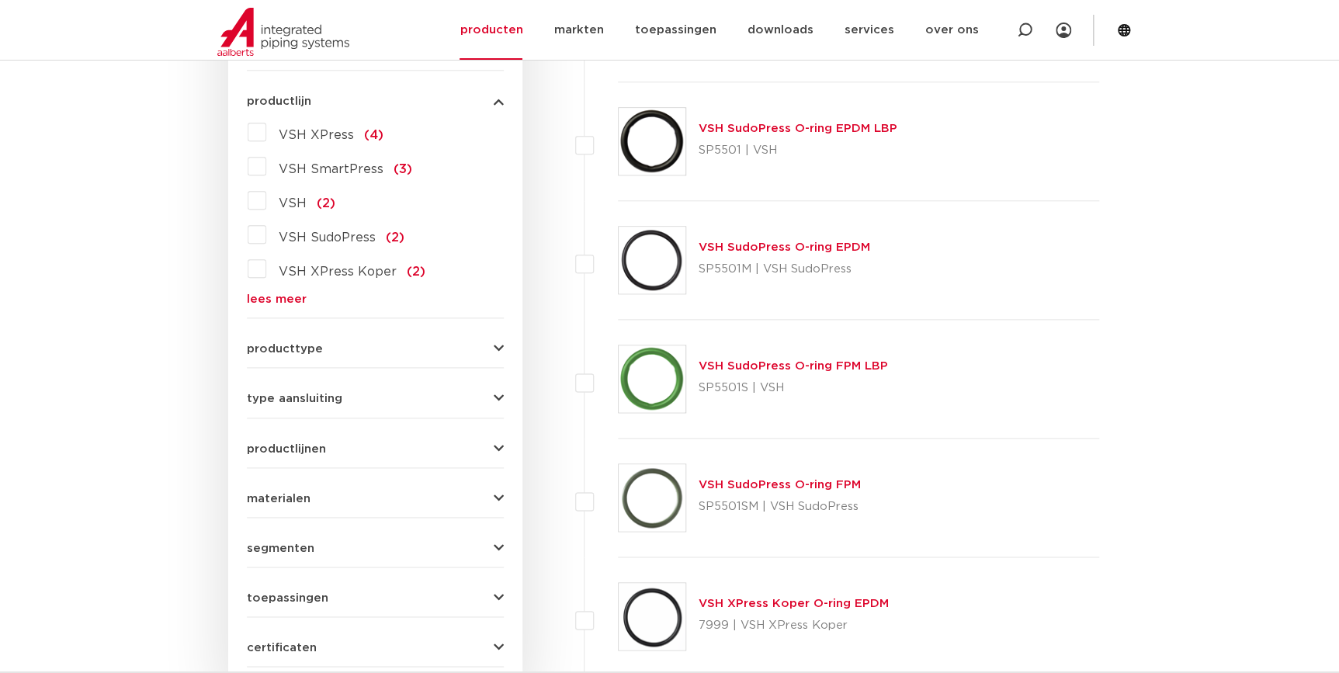
scroll to position [753, 0]
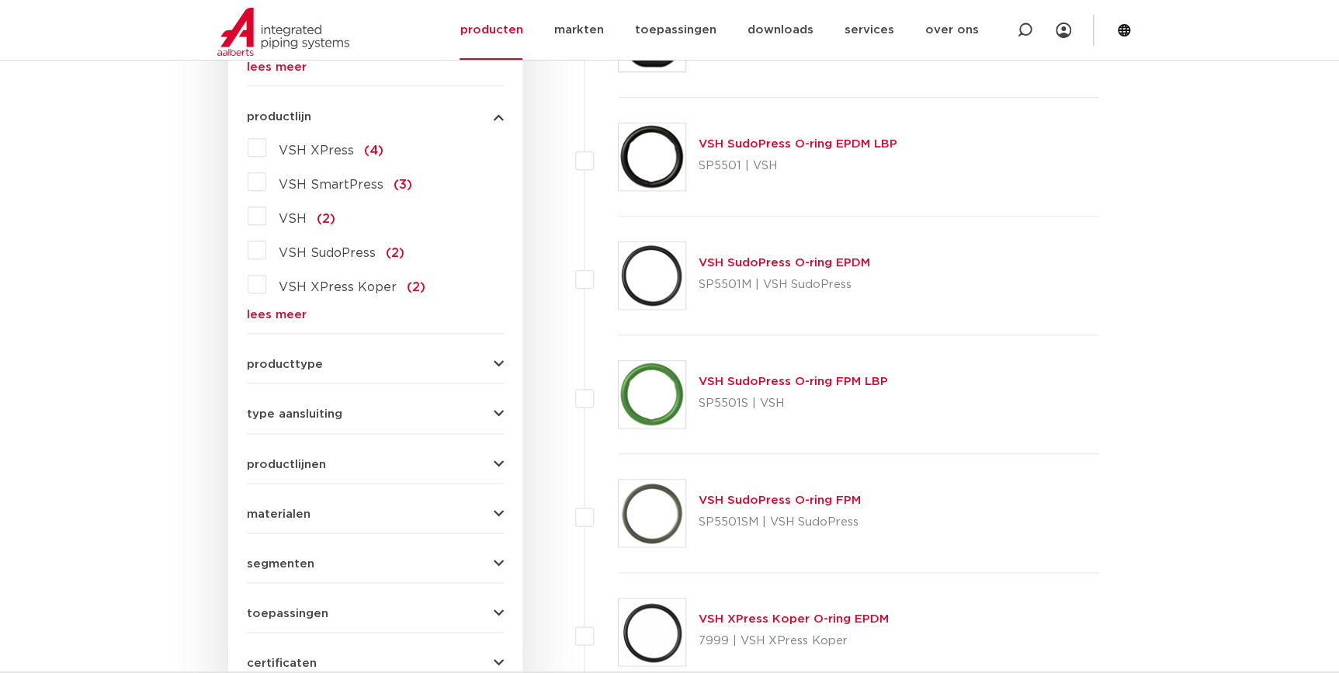
click at [831, 380] on link "VSH SudoPress O-ring FPM LBP" at bounding box center [793, 382] width 189 height 12
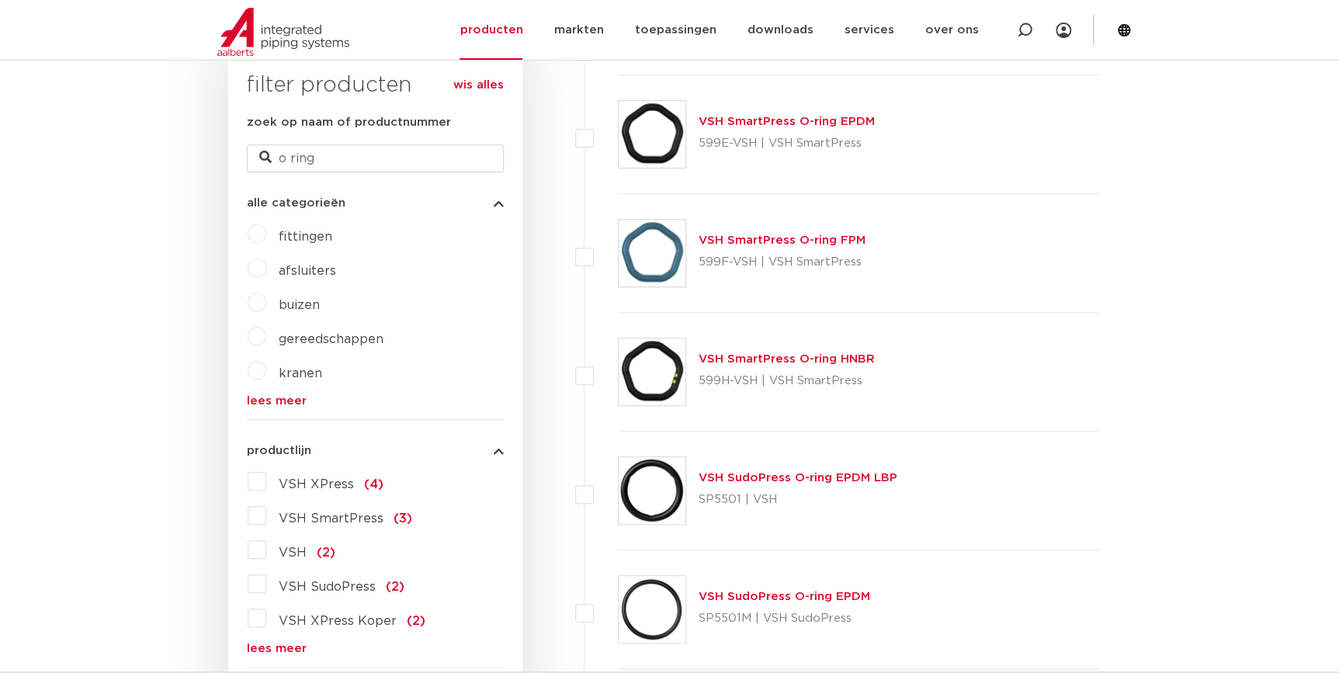
scroll to position [494, 0]
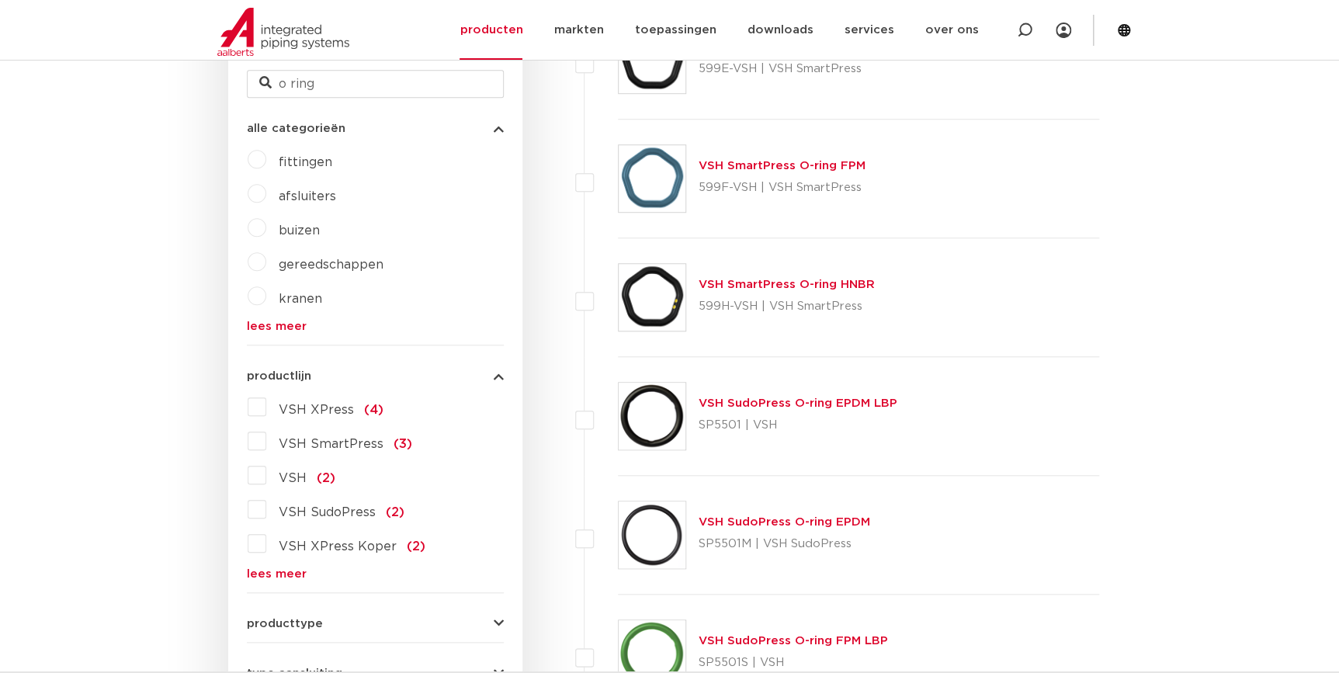
click at [294, 413] on span "VSH XPress" at bounding box center [316, 410] width 75 height 12
click at [0, 0] on input "VSH XPress (4)" at bounding box center [0, 0] width 0 height 0
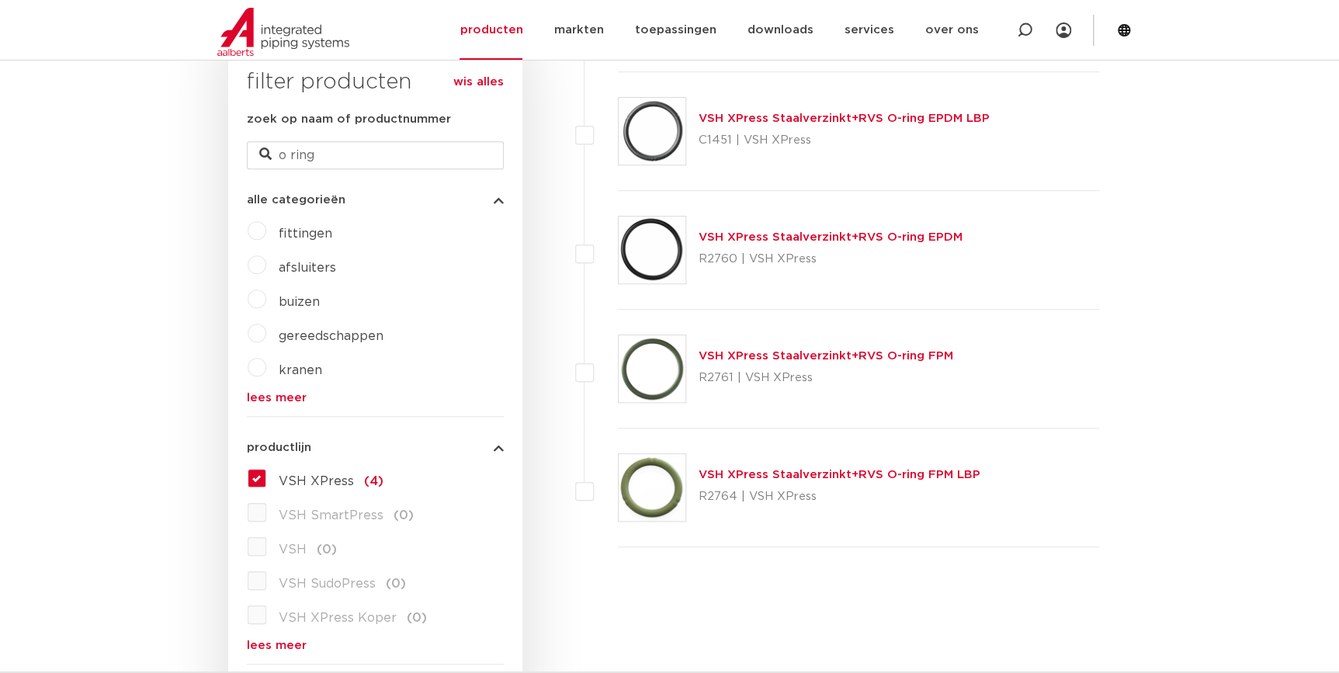
scroll to position [353, 0]
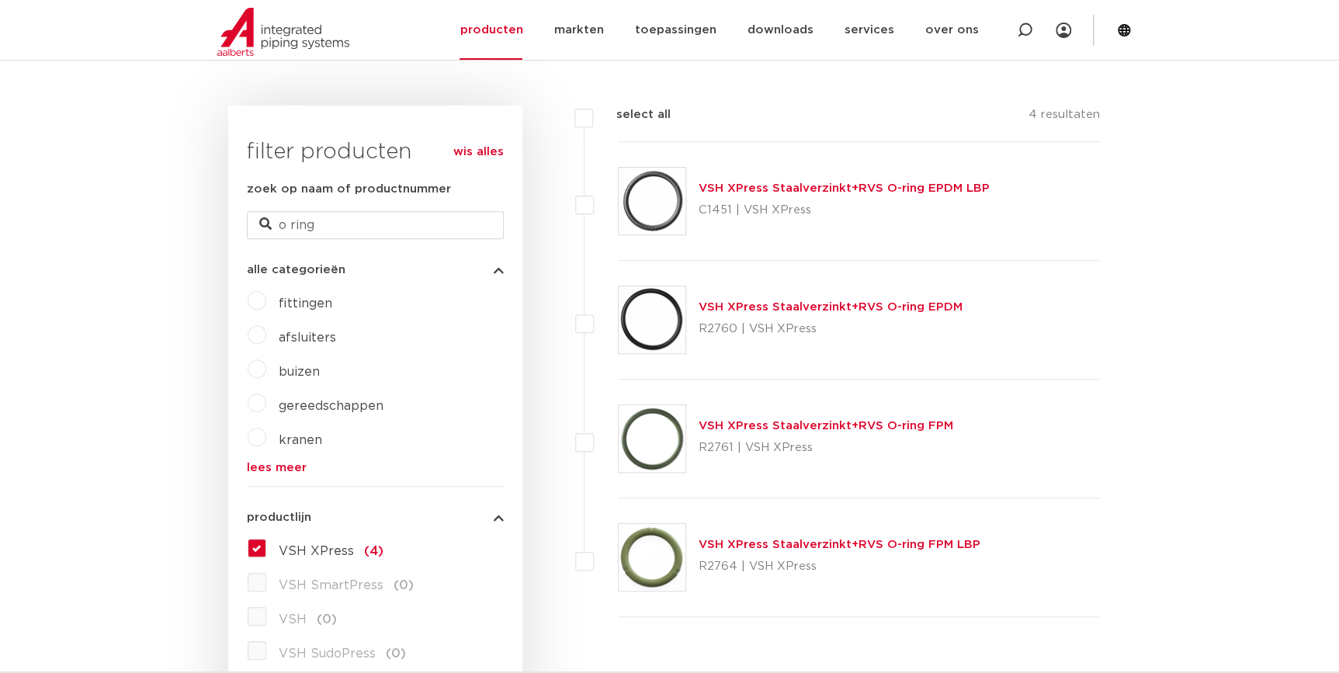
click at [894, 430] on link "VSH XPress Staalverzinkt+RVS O-ring FPM" at bounding box center [826, 426] width 255 height 12
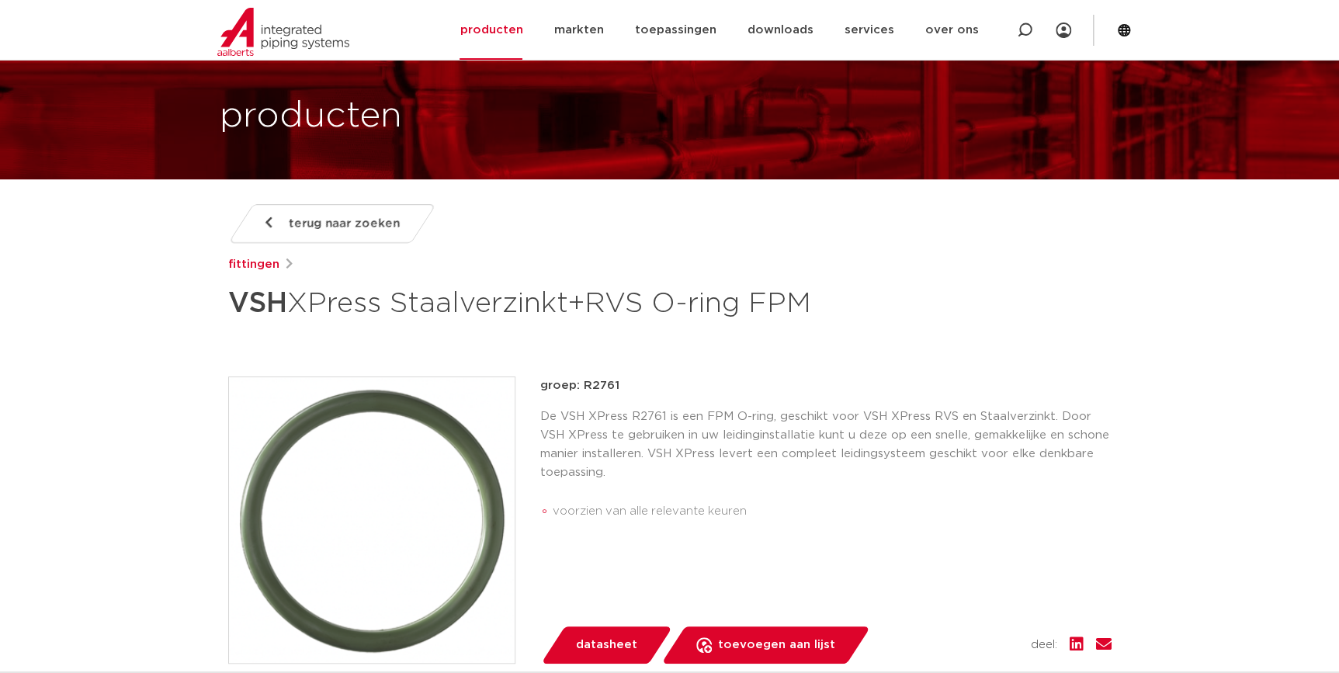
scroll to position [70, 0]
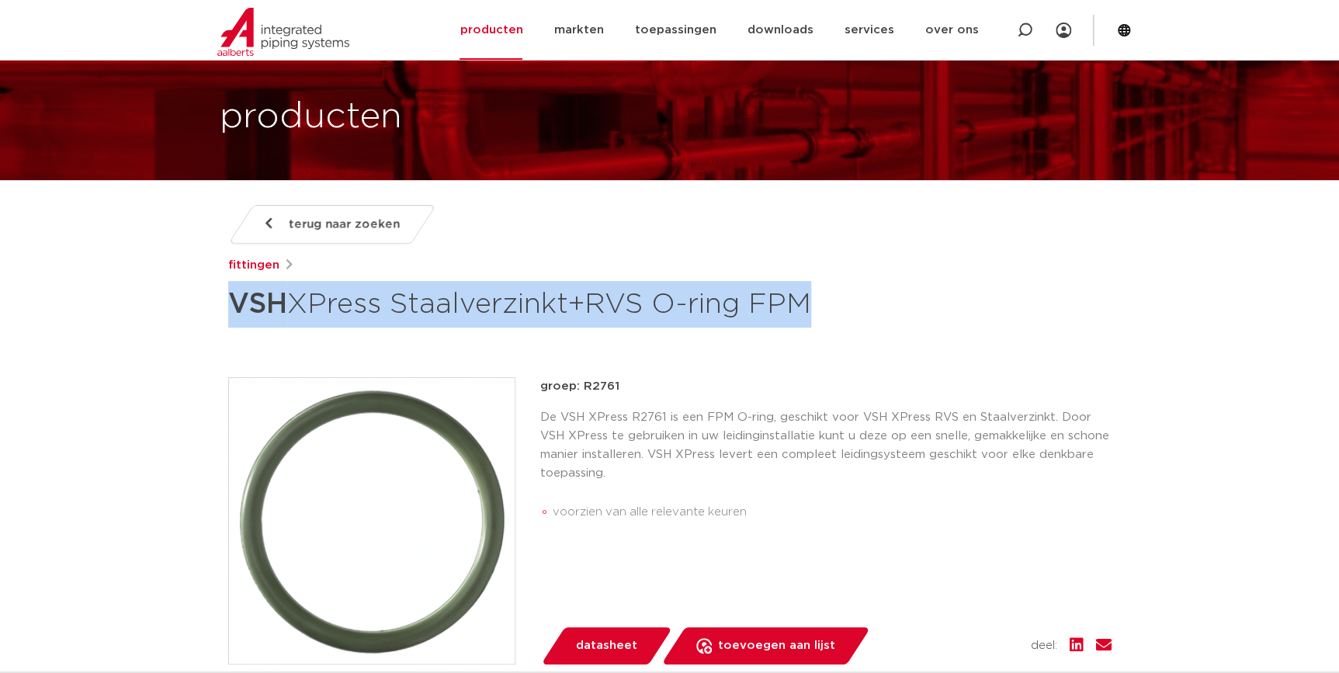
drag, startPoint x: 226, startPoint y: 303, endPoint x: 329, endPoint y: 370, distance: 123.4
click at [329, 370] on div "terug naar zoeken fittingen VSH XPress Staalverzinkt+RVS O-ring FPM groep: R276…" at bounding box center [670, 584] width 909 height 758
copy div "VSH XPress Staalverzinkt+RVS O-ring FPM"
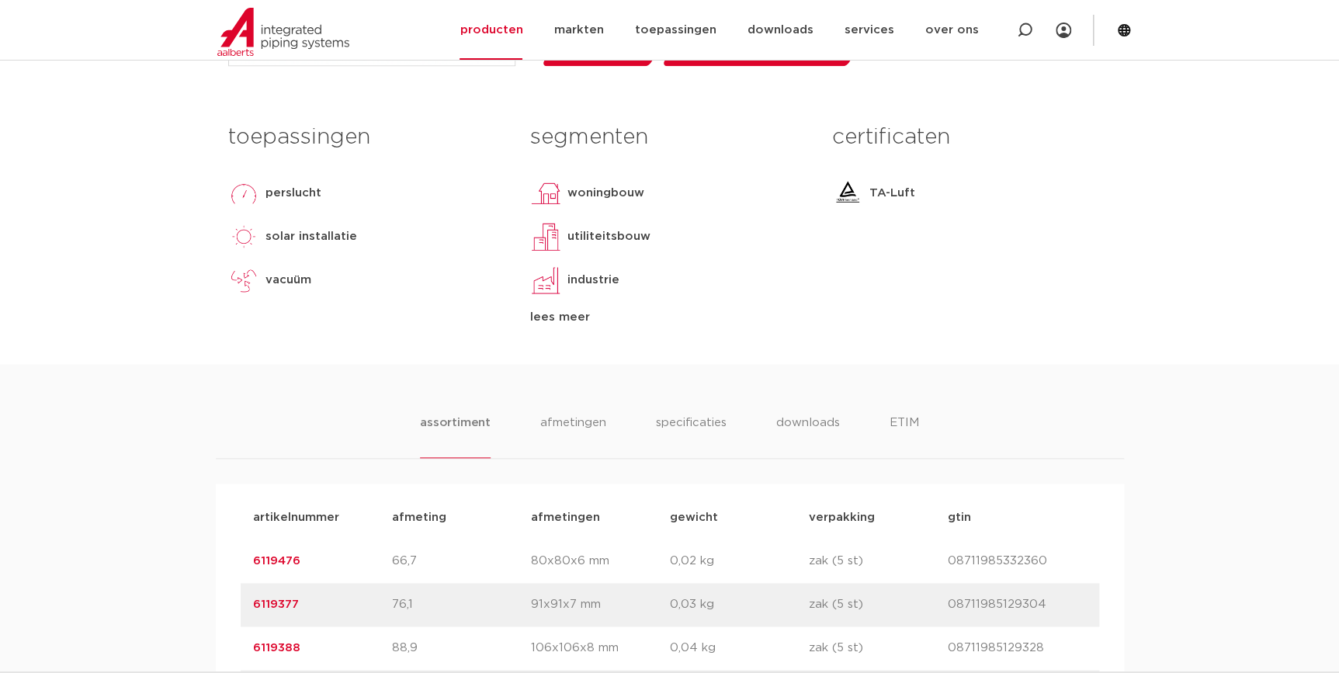
scroll to position [846, 0]
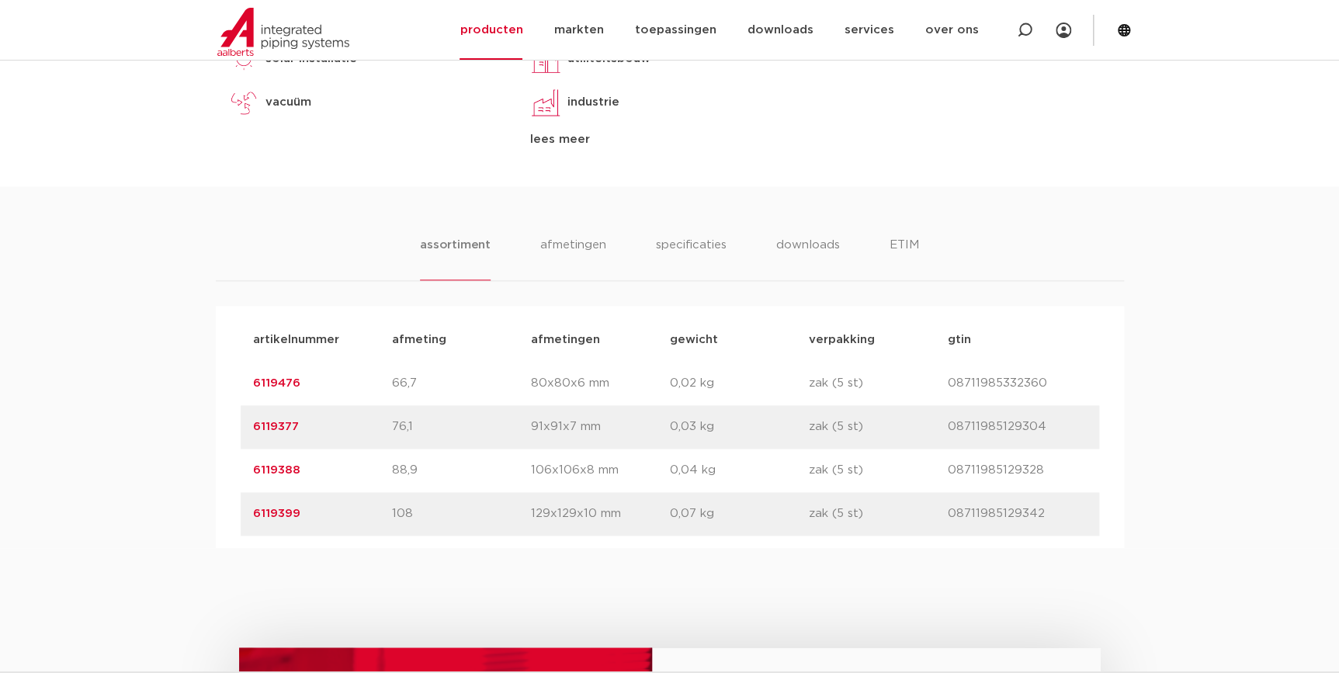
drag, startPoint x: 311, startPoint y: 420, endPoint x: 205, endPoint y: 420, distance: 105.6
click at [205, 420] on div "assortiment afmetingen specificaties downloads ETIM assortiment afmetingen spec…" at bounding box center [669, 367] width 1339 height 362
drag, startPoint x: 303, startPoint y: 471, endPoint x: 202, endPoint y: 464, distance: 101.2
click at [203, 464] on div "assortiment afmetingen specificaties downloads ETIM assortiment afmetingen spec…" at bounding box center [669, 367] width 1339 height 362
copy link "6119377"
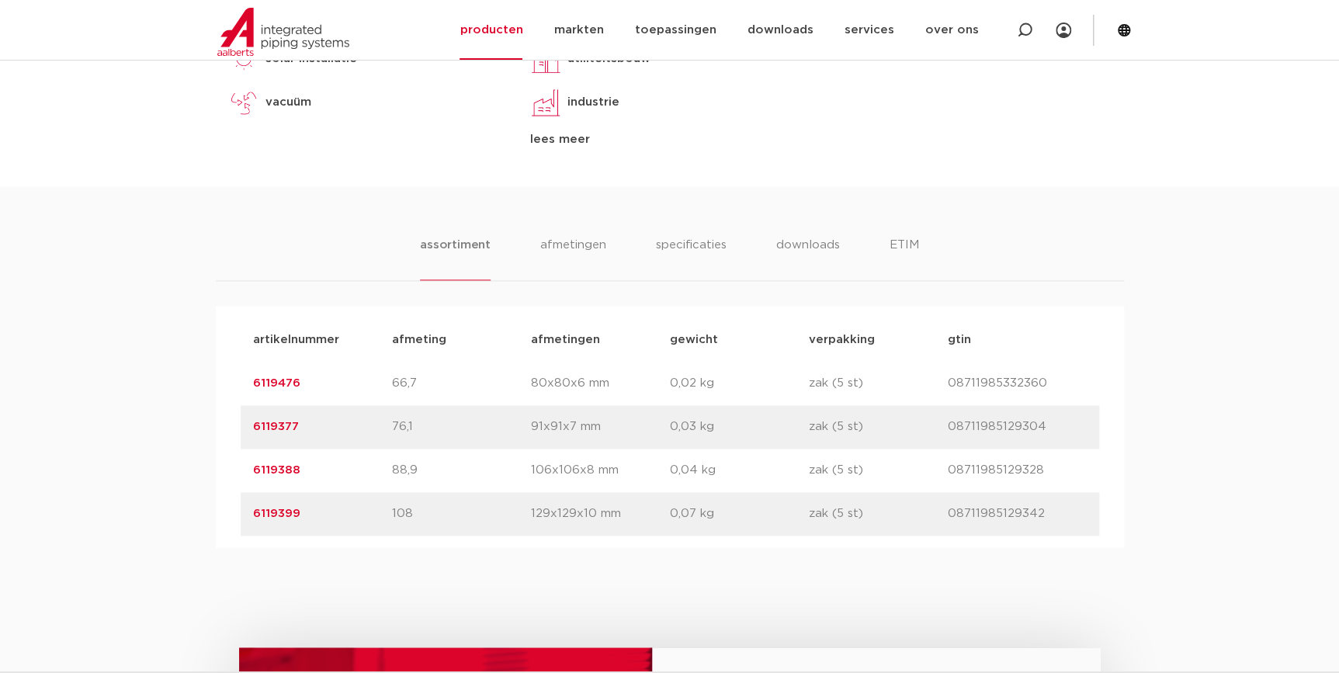
drag, startPoint x: 311, startPoint y: 509, endPoint x: 228, endPoint y: 517, distance: 82.7
click at [228, 517] on div "artikelnummer afmeting afmetingen gewicht verpakking gtin artikelnummer 6119476…" at bounding box center [670, 427] width 909 height 242
copy link "6119388"
drag, startPoint x: 290, startPoint y: 555, endPoint x: 224, endPoint y: 557, distance: 65.2
click at [224, 548] on div "artikelnummer afmeting afmetingen gewicht verpakking gtin artikelnummer 6119476…" at bounding box center [670, 427] width 909 height 242
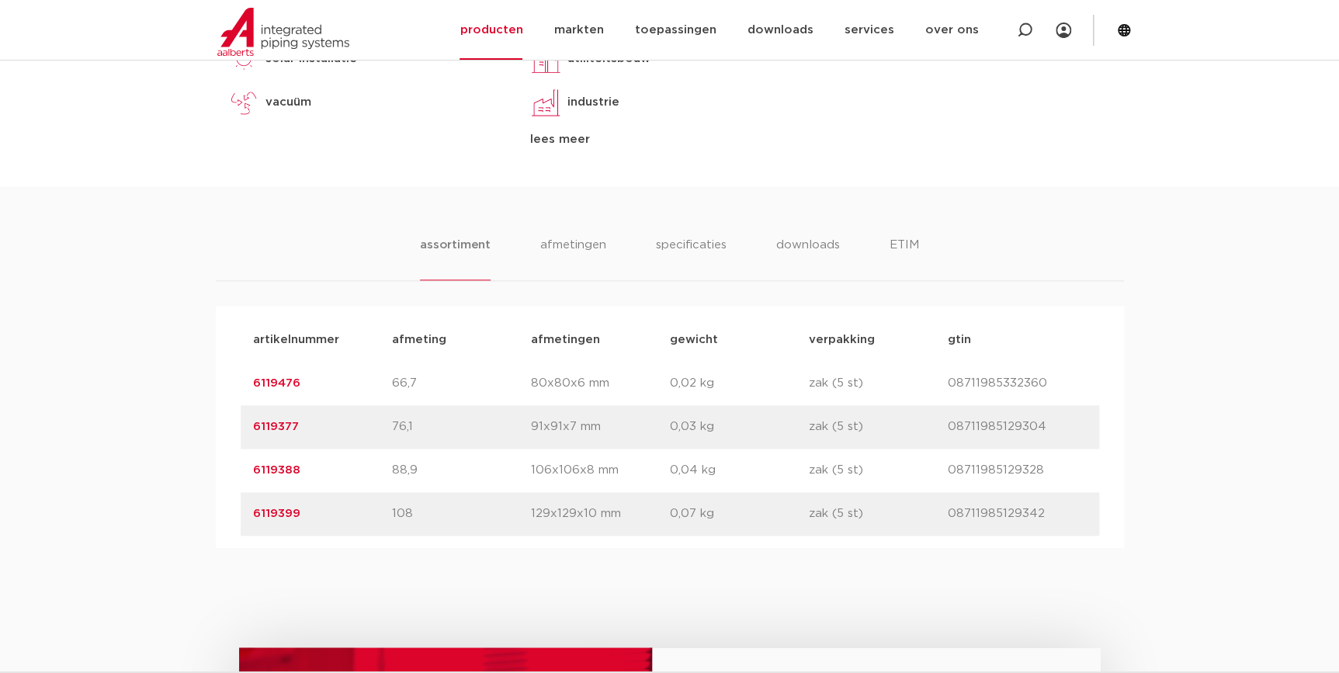
copy link "6119399"
click at [867, 523] on p "zak (5 st)" at bounding box center [878, 514] width 139 height 19
click at [839, 523] on p "zak (5 st)" at bounding box center [878, 514] width 139 height 19
drag, startPoint x: 1045, startPoint y: 466, endPoint x: 939, endPoint y: 474, distance: 106.7
click at [939, 449] on div "artikelnummer 6119377 afmeting 76,1 afmetingen 91x91x7 mm gewicht 0,03 kg verpa…" at bounding box center [670, 426] width 859 height 43
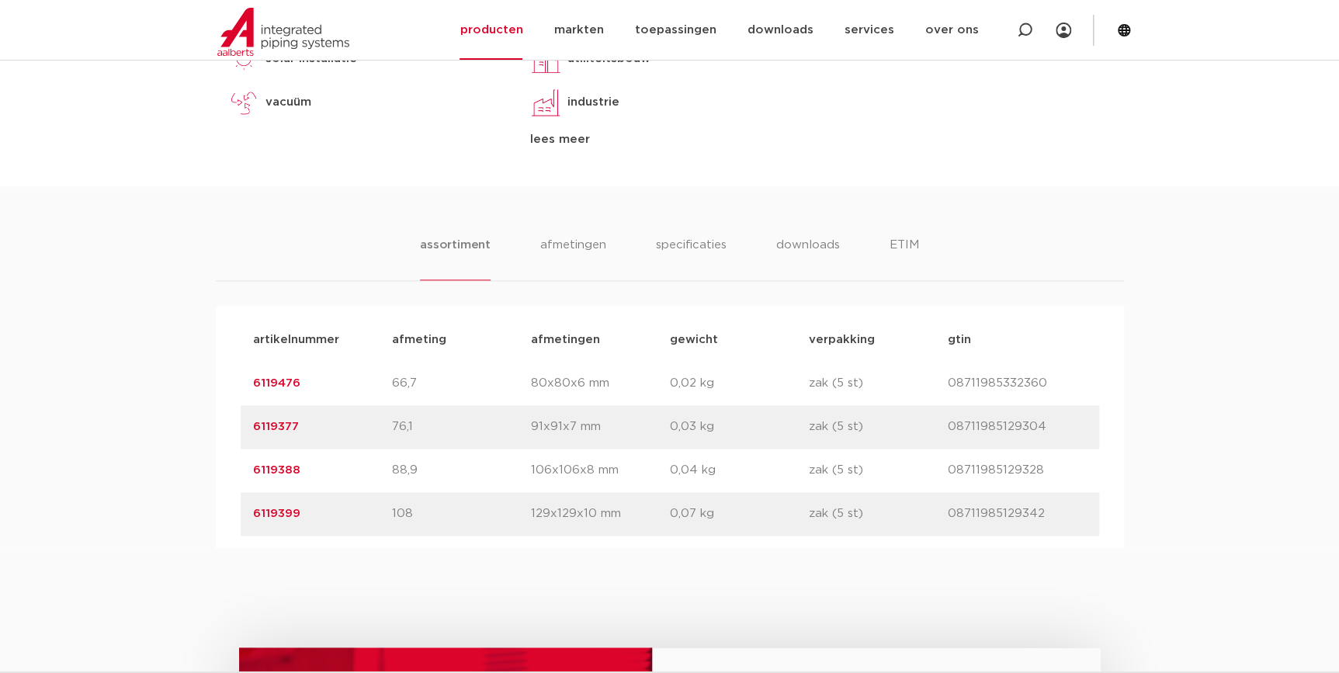
copy div "gtin 08711985129304"
drag, startPoint x: 1048, startPoint y: 512, endPoint x: 915, endPoint y: 505, distance: 133.8
click at [915, 492] on div "artikelnummer 6119388 afmeting 88,9 afmetingen 106x106x8 mm gewicht 0,04 kg ver…" at bounding box center [670, 470] width 859 height 43
copy div "gtin 08711985129328"
drag, startPoint x: 1062, startPoint y: 554, endPoint x: 888, endPoint y: 543, distance: 175.1
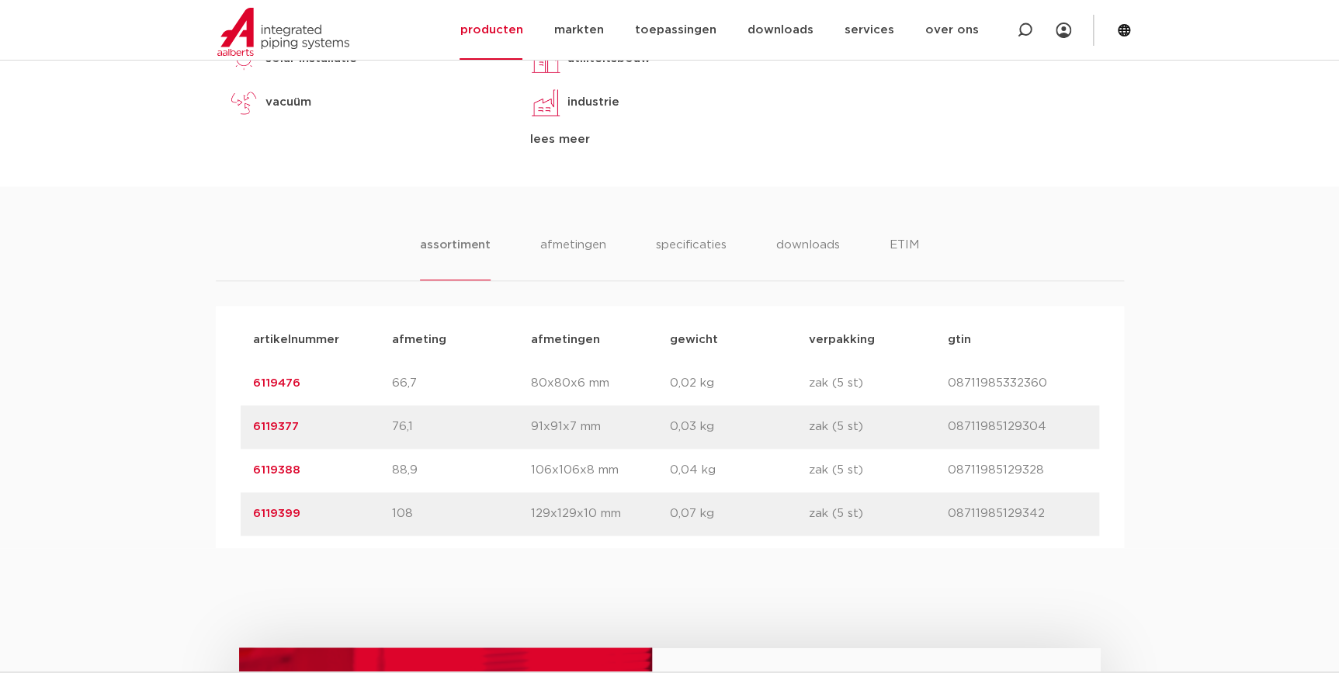
click at [888, 536] on div "artikelnummer 6119399 afmeting 108 afmetingen 129x129x10 mm gewicht 0,07 kg ver…" at bounding box center [670, 513] width 859 height 43
copy div "gtin 08711985129342"
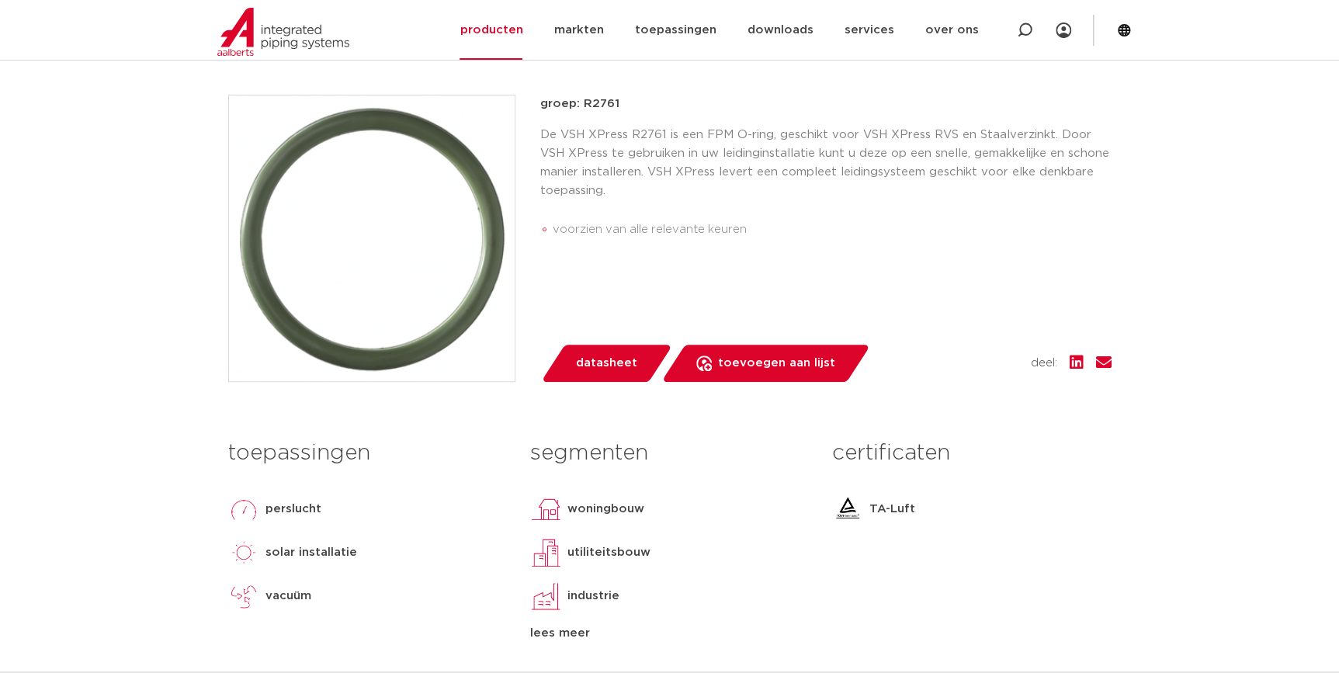
scroll to position [776, 0]
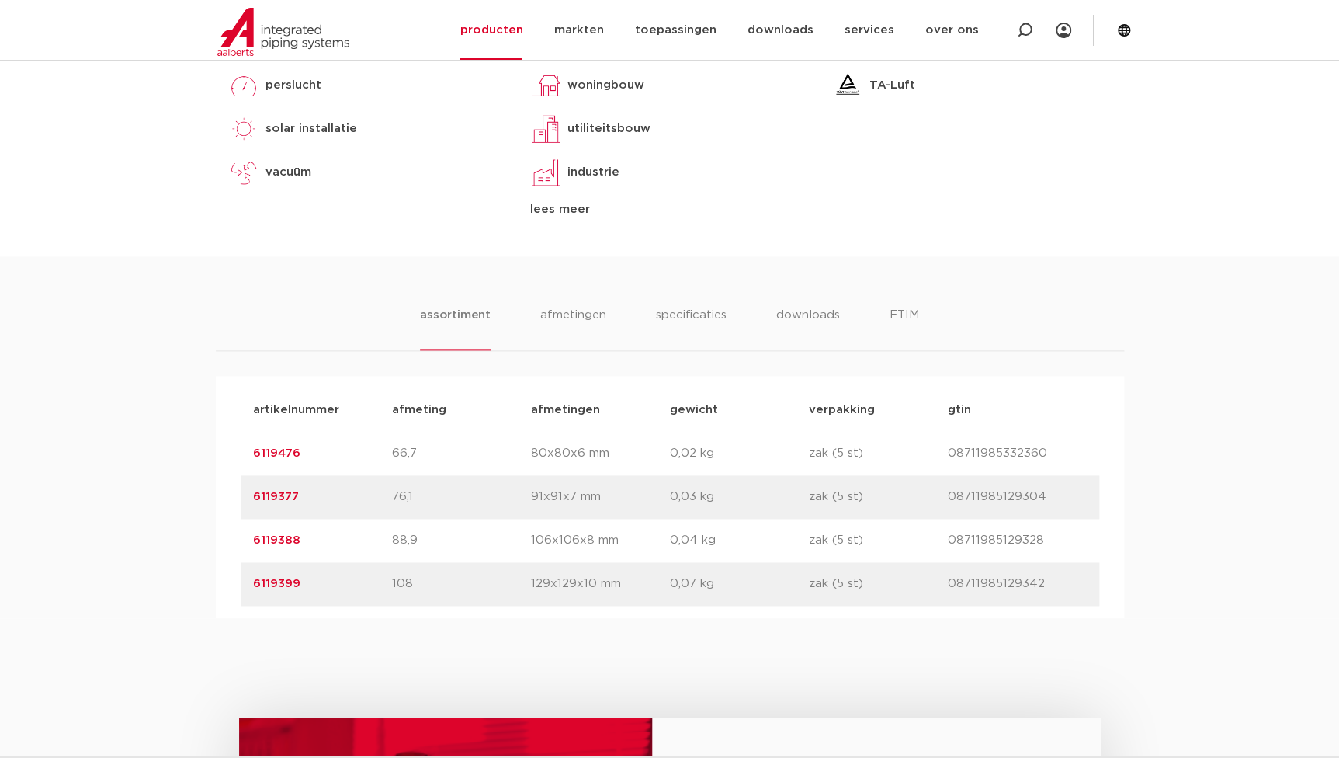
drag, startPoint x: 313, startPoint y: 536, endPoint x: 214, endPoint y: 536, distance: 98.6
click at [214, 536] on div "assortiment afmetingen specificaties downloads ETIM assortiment afmetingen spec…" at bounding box center [669, 437] width 1339 height 362
copy link "6119377"
drag, startPoint x: 286, startPoint y: 578, endPoint x: 218, endPoint y: 579, distance: 67.6
click at [218, 579] on div "artikelnummer afmeting afmetingen gewicht verpakking gtin artikelnummer 6119476…" at bounding box center [670, 497] width 909 height 242
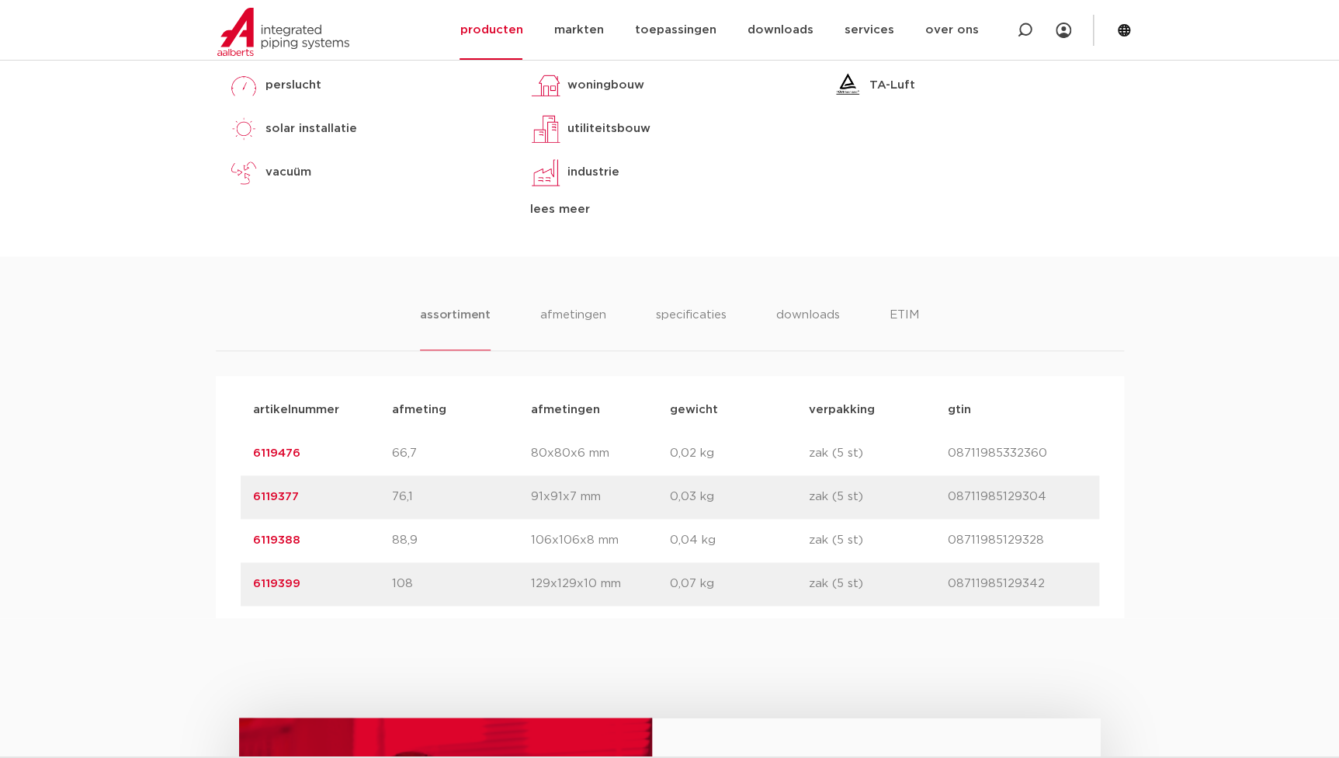
copy link "6119388"
drag, startPoint x: 303, startPoint y: 621, endPoint x: 156, endPoint y: 613, distance: 147.0
click at [156, 613] on div "assortiment afmetingen specificaties downloads ETIM assortiment afmetingen spec…" at bounding box center [669, 437] width 1339 height 362
copy link "6119399"
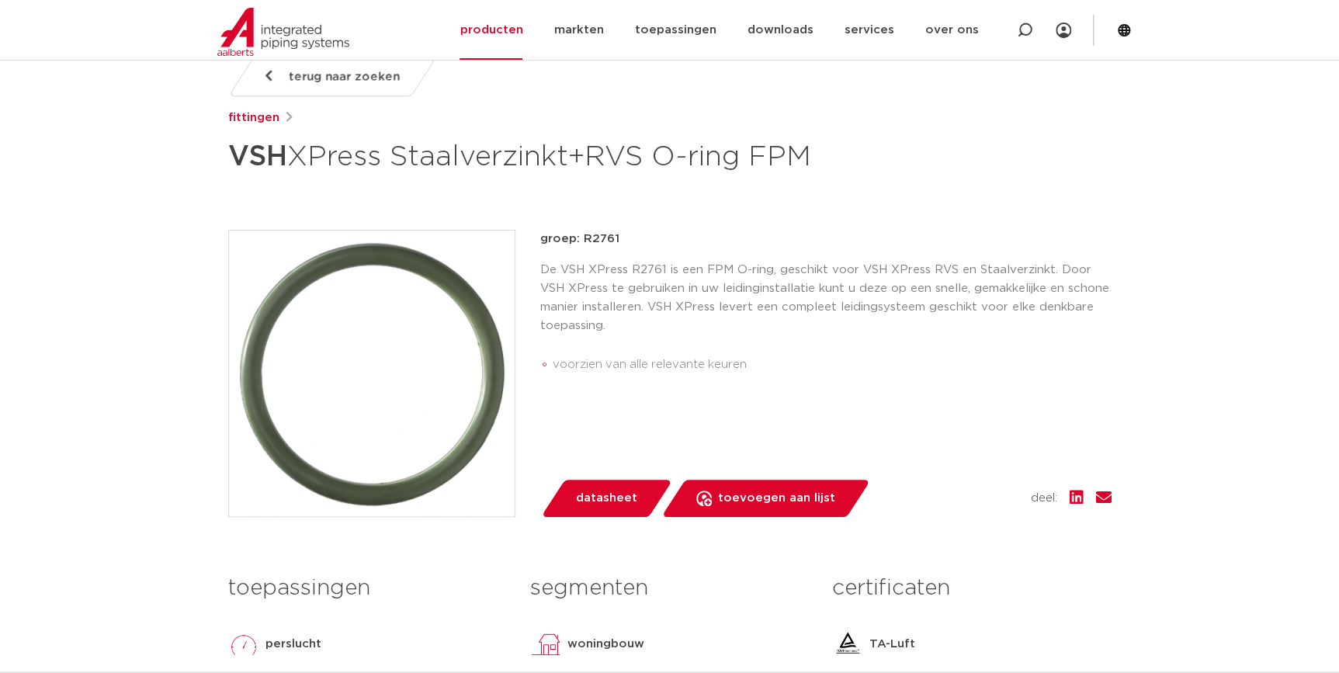
scroll to position [211, 0]
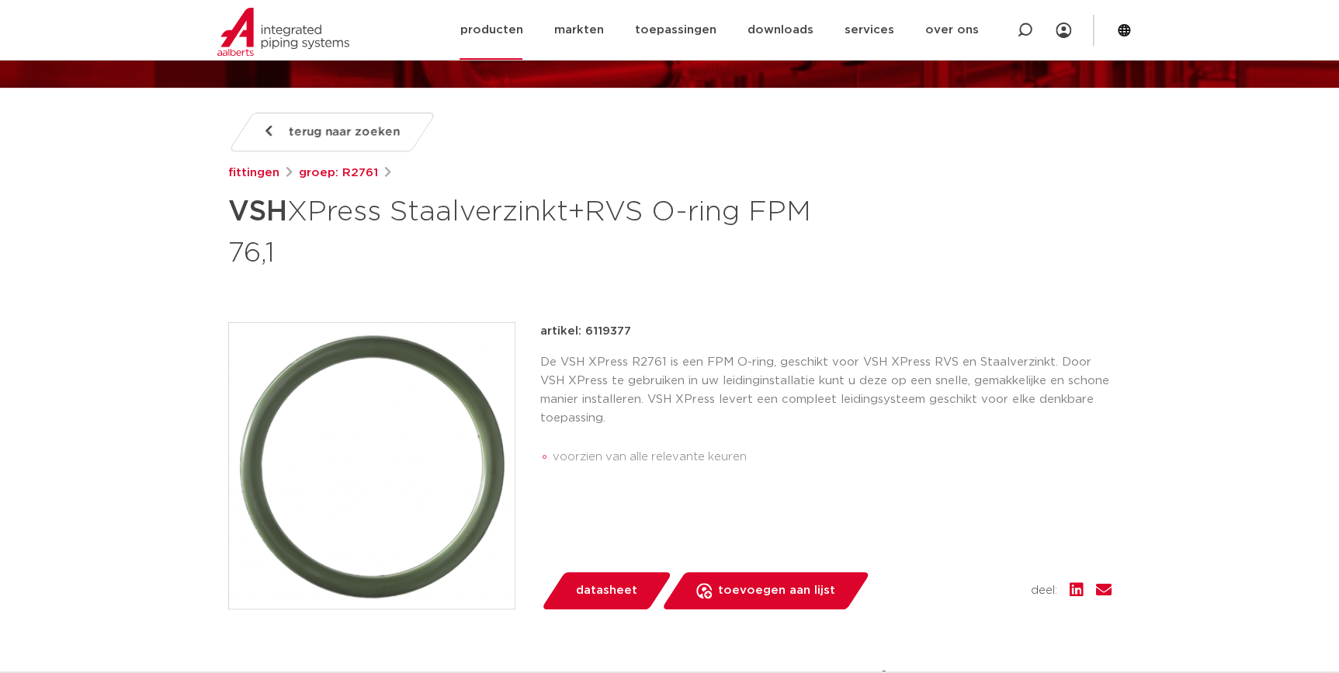
scroll to position [141, 0]
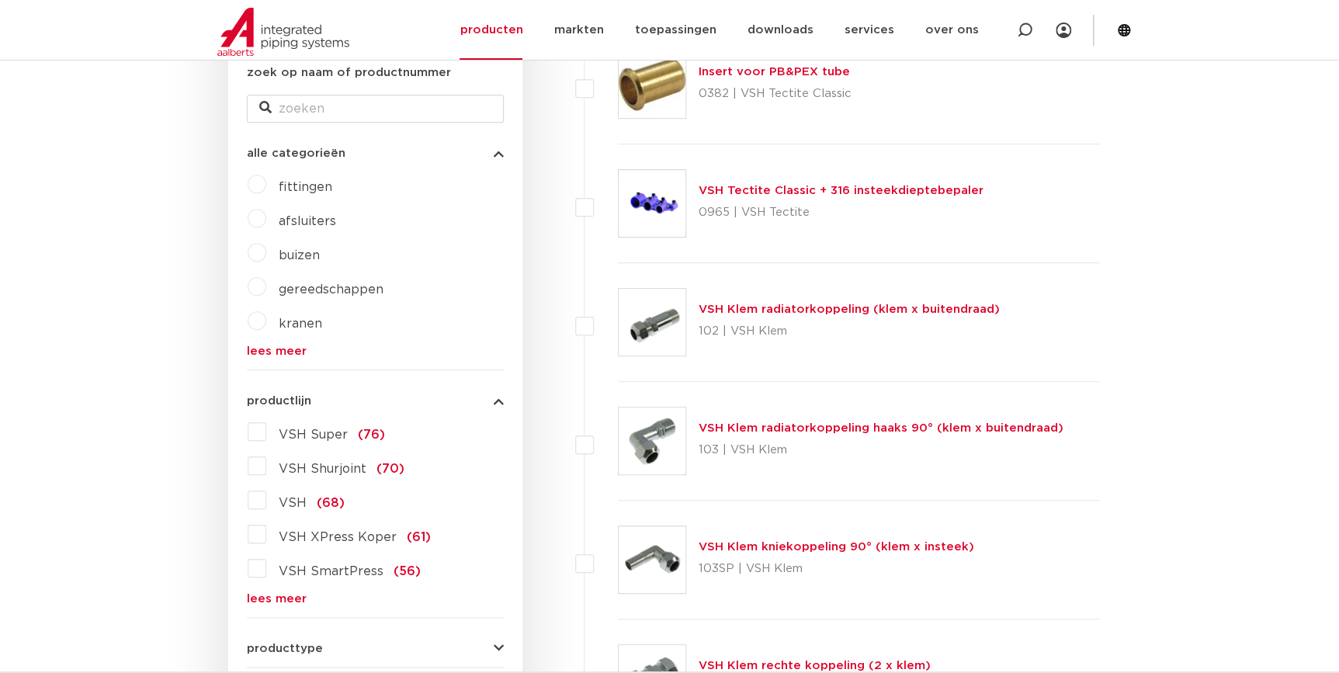
scroll to position [352, 0]
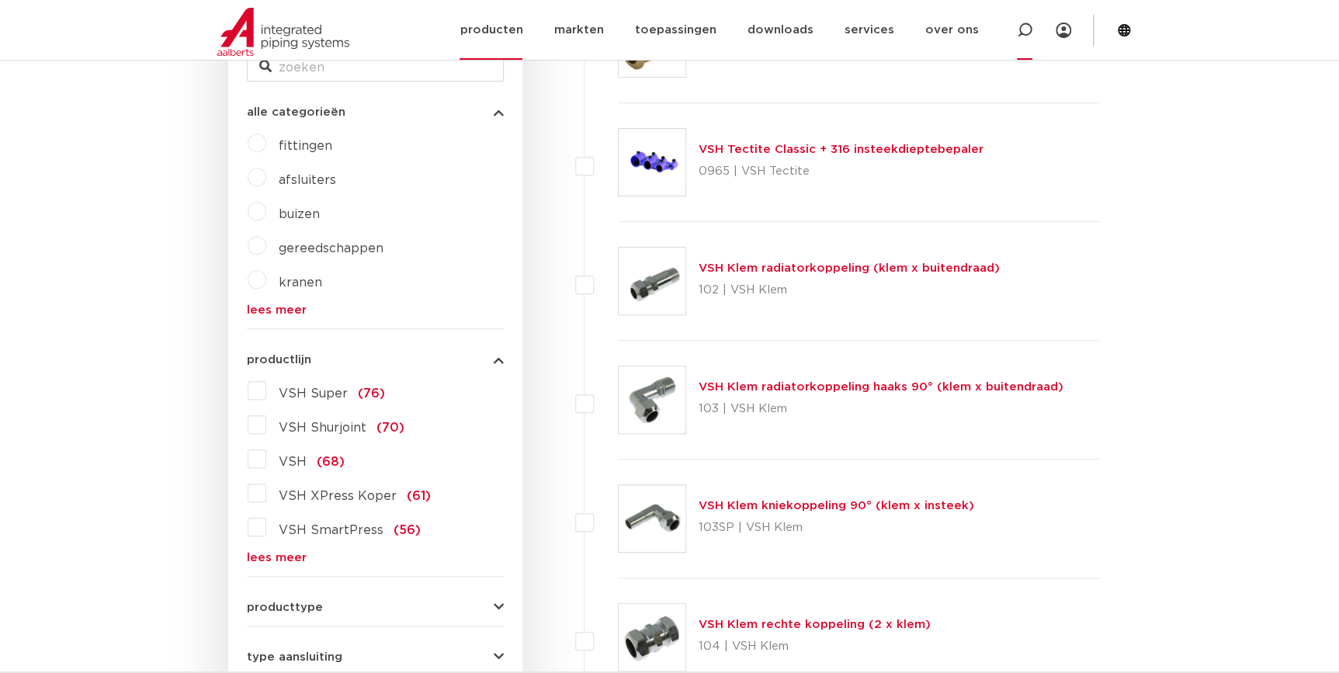
drag, startPoint x: 1222, startPoint y: 295, endPoint x: 1020, endPoint y: 42, distance: 323.8
click at [1030, 23] on icon at bounding box center [1025, 31] width 16 height 16
paste input "4756268"
type input "4756268"
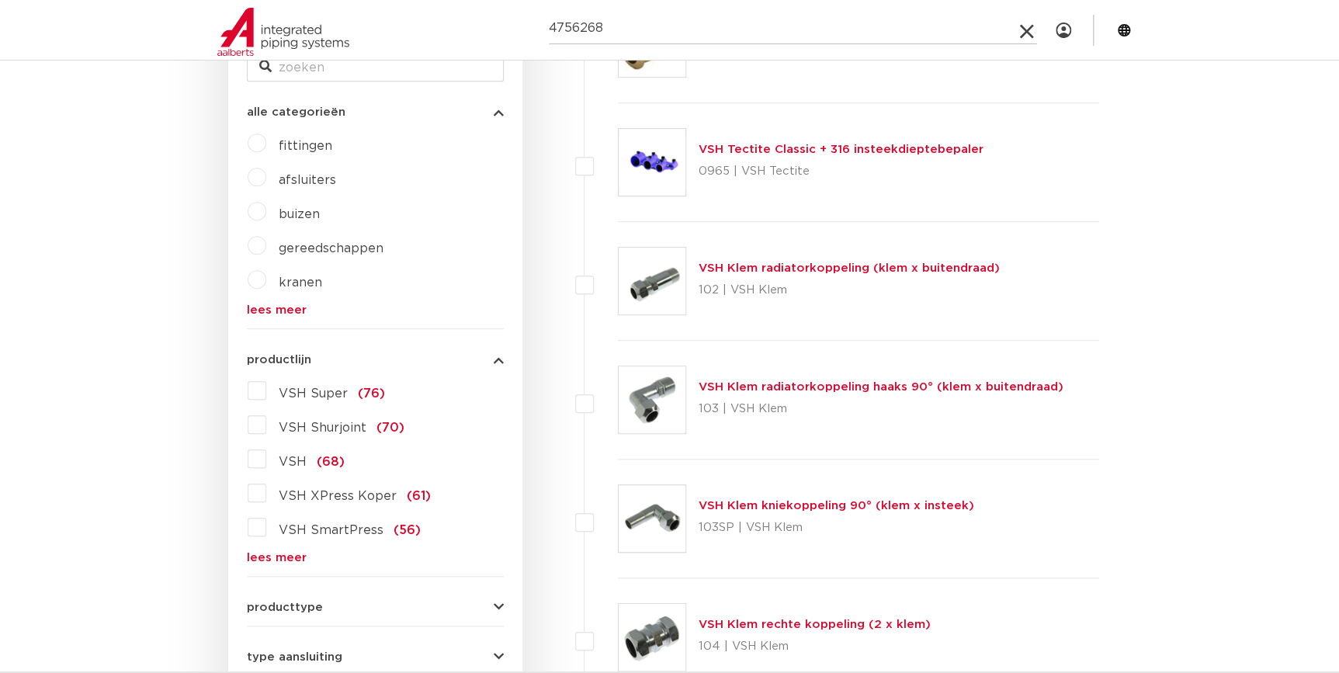
click button "Zoeken" at bounding box center [0, 0] width 0 height 0
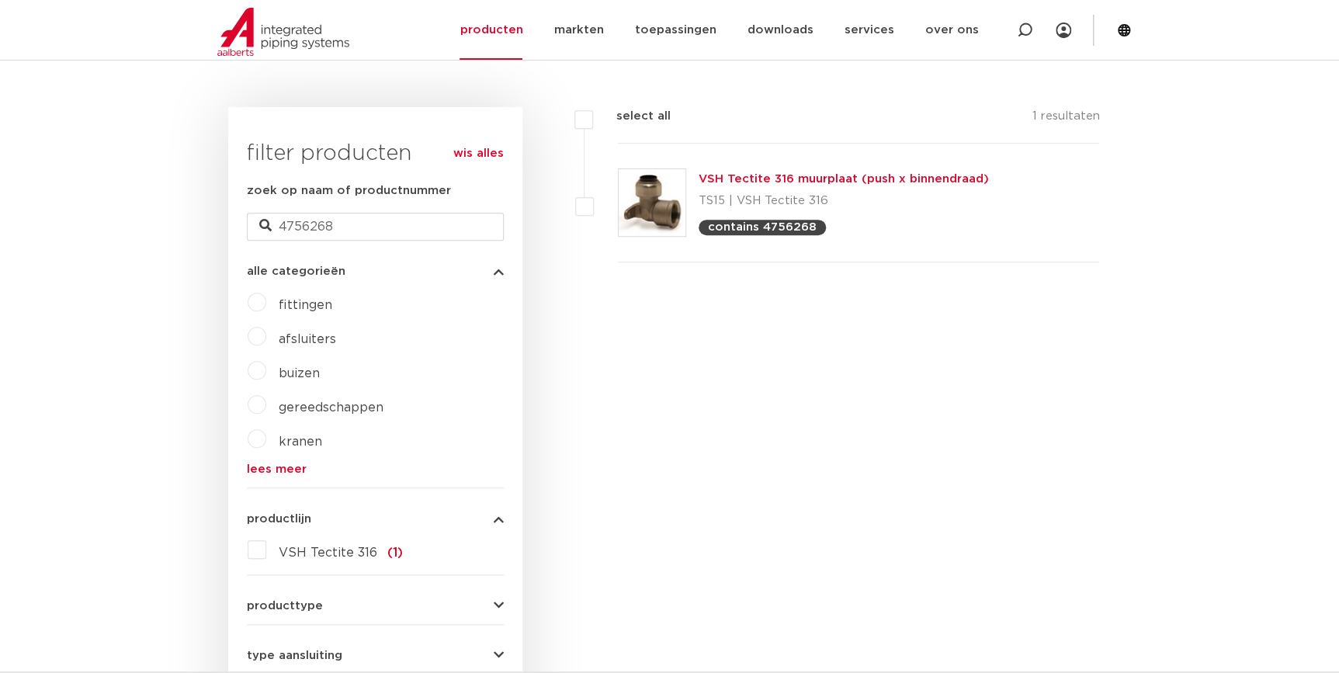
click at [794, 180] on link "VSH Tectite 316 muurplaat (push x binnendraad)" at bounding box center [844, 179] width 290 height 12
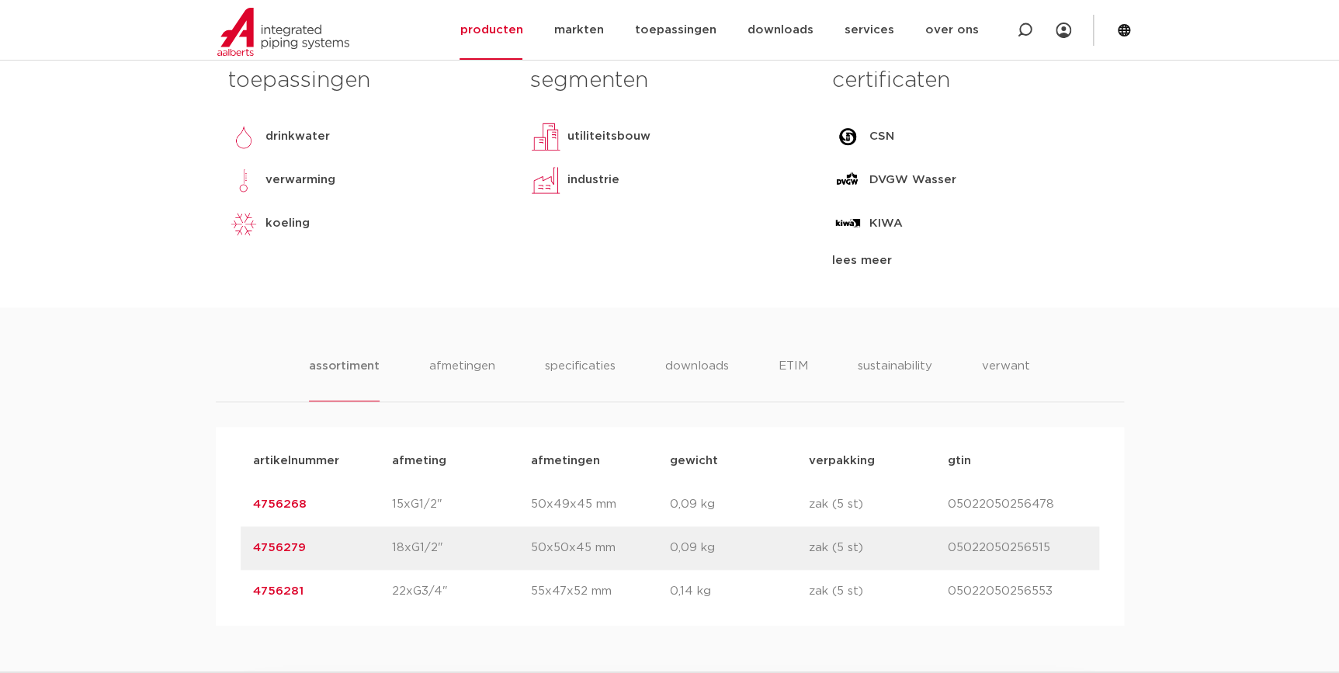
scroll to position [988, 0]
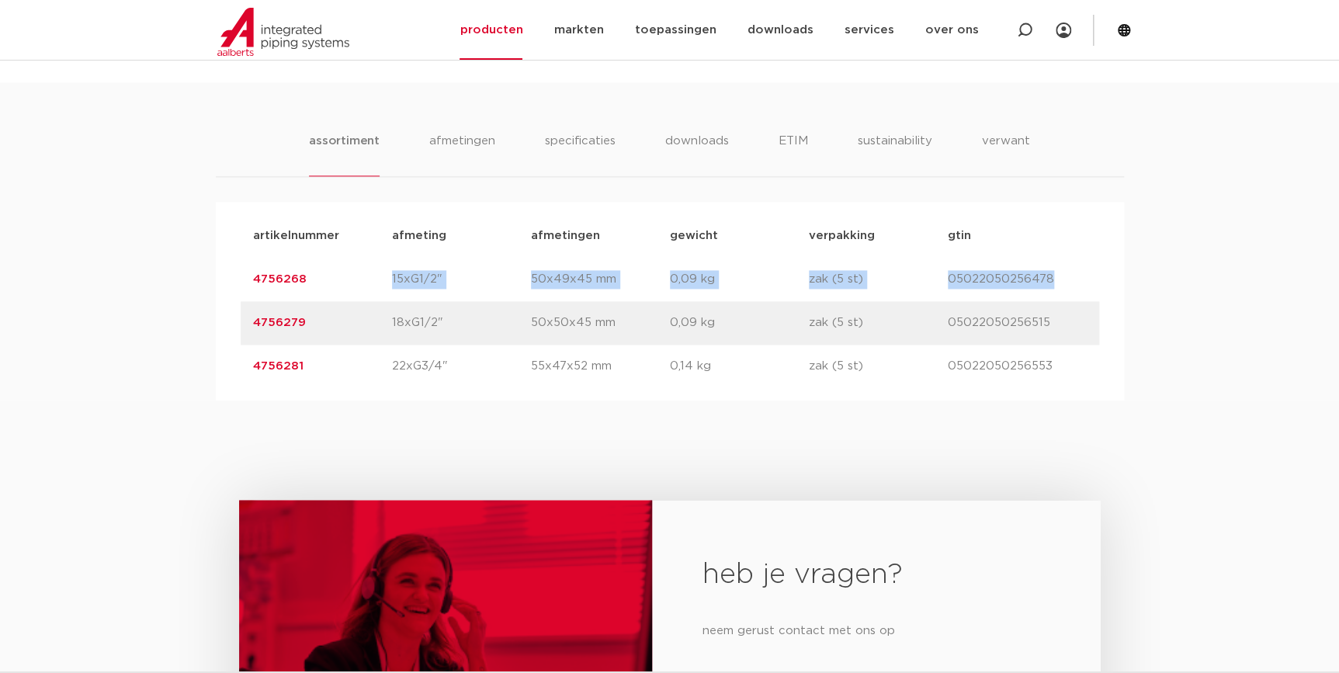
drag, startPoint x: 321, startPoint y: 277, endPoint x: 135, endPoint y: 301, distance: 187.9
click at [135, 301] on div "assortiment [GEOGRAPHIC_DATA] specificaties downloads ETIM sustainability verwa…" at bounding box center [669, 241] width 1339 height 318
click at [345, 245] on div "artikelnummer afmeting [GEOGRAPHIC_DATA] gewicht verpakking gtin" at bounding box center [670, 235] width 859 height 43
drag, startPoint x: 310, startPoint y: 283, endPoint x: 245, endPoint y: 283, distance: 65.2
click at [245, 283] on div "artikelnummer 4756268 afmeting 15xG1/2" [GEOGRAPHIC_DATA] 50x49x45 mm gewicht 0…" at bounding box center [670, 279] width 859 height 43
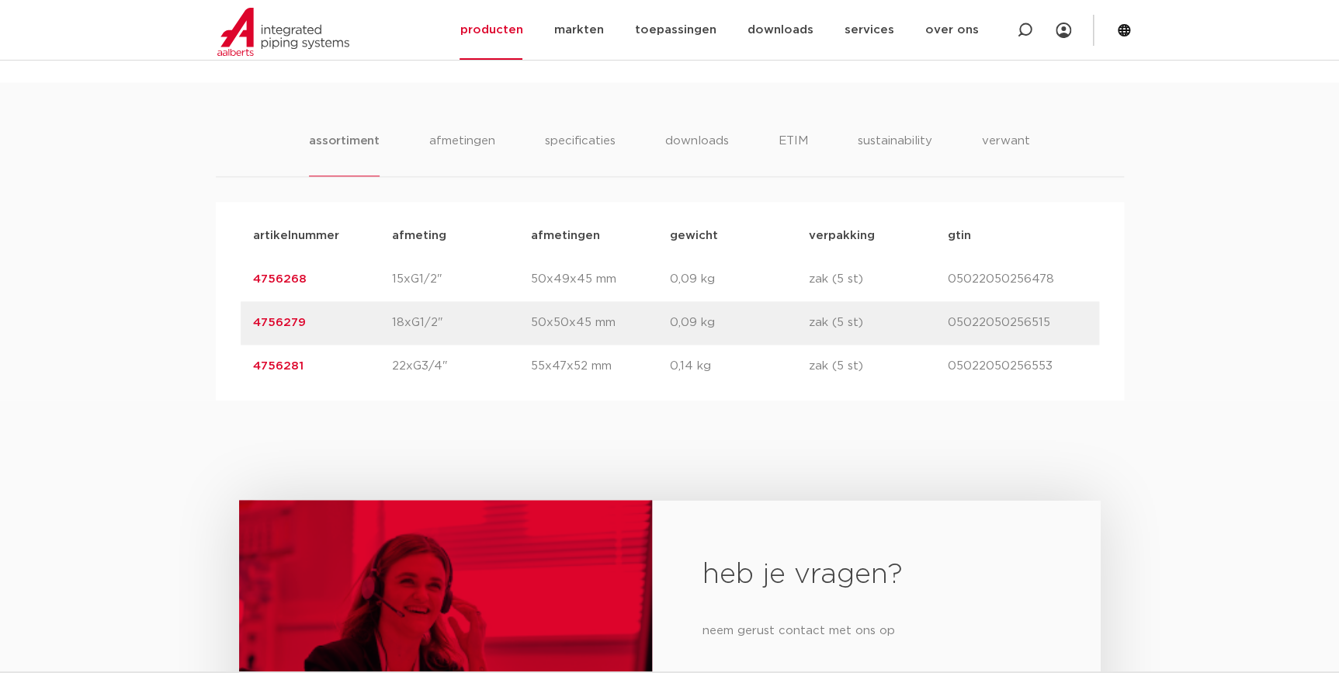
copy link "4756268"
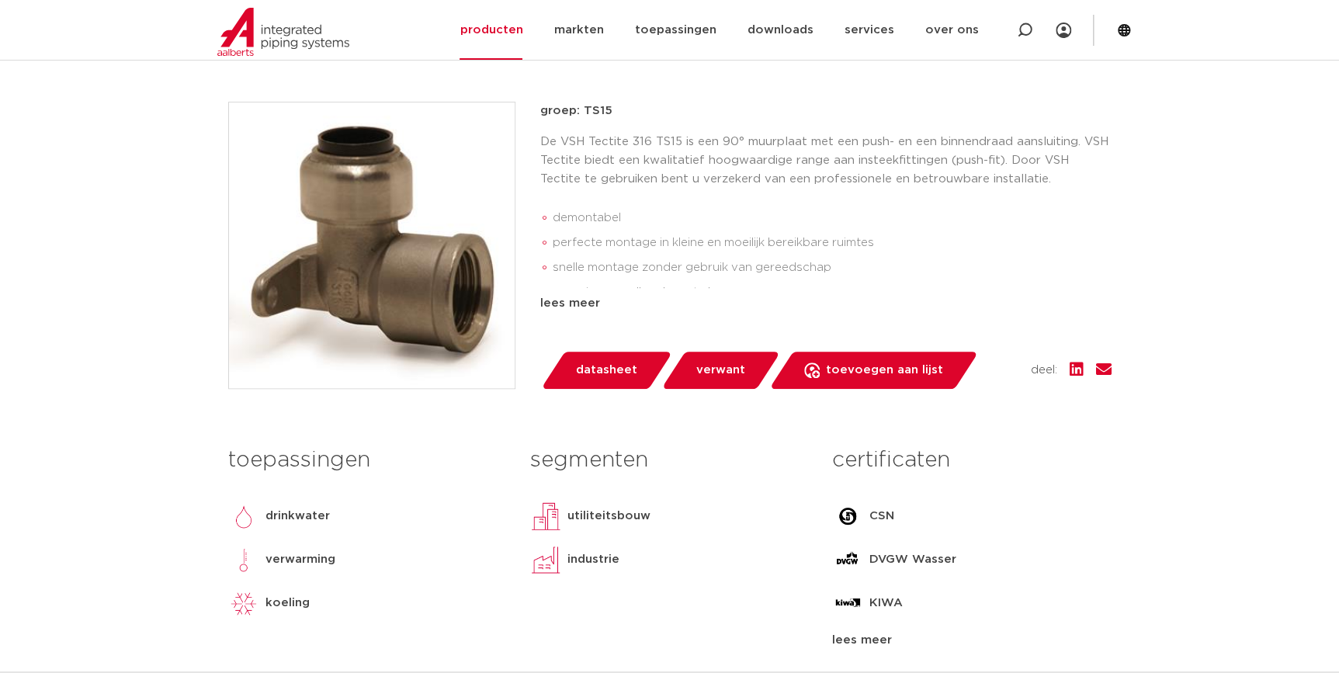
scroll to position [70, 0]
